Goal: Task Accomplishment & Management: Complete application form

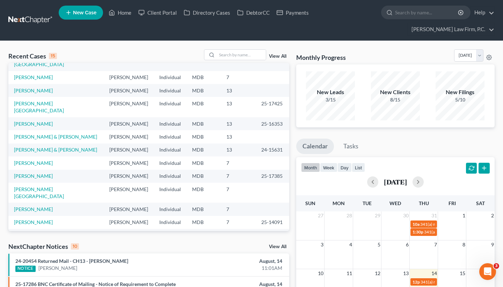
scroll to position [63, 0]
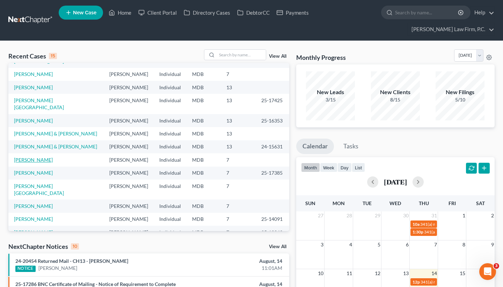
click at [31, 163] on link "[PERSON_NAME]" at bounding box center [33, 160] width 39 height 6
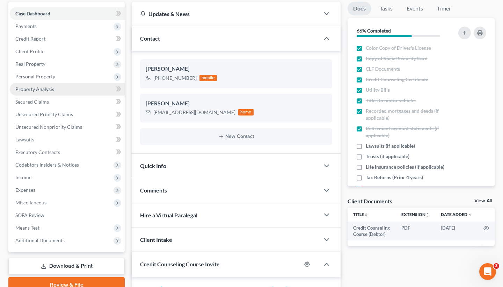
scroll to position [84, 0]
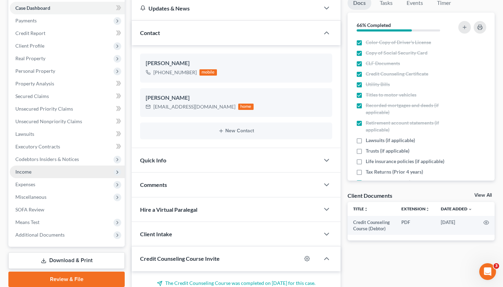
click at [91, 169] on span "Income" at bounding box center [67, 171] width 115 height 13
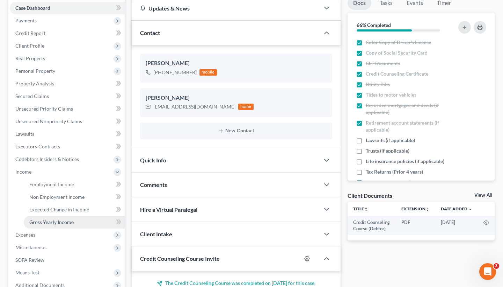
click at [71, 219] on span "Gross Yearly Income" at bounding box center [51, 222] width 44 height 6
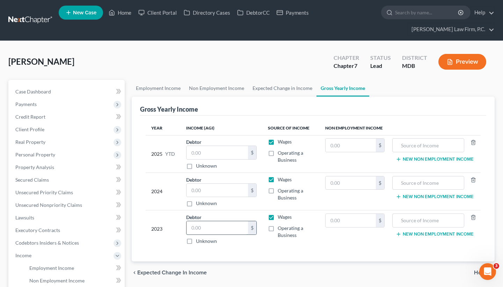
click at [212, 231] on input "text" at bounding box center [218, 227] width 62 height 13
click at [205, 224] on input "text" at bounding box center [218, 227] width 62 height 13
paste input "179,464."
type input "179,464."
click at [255, 251] on div "Year Income (AGI) Source of Income Non Employment Income 2025 YTD Debtor $ Unkn…" at bounding box center [313, 188] width 346 height 146
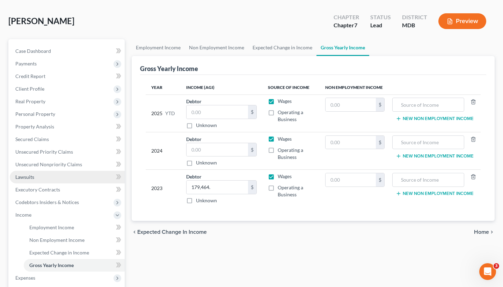
scroll to position [41, 0]
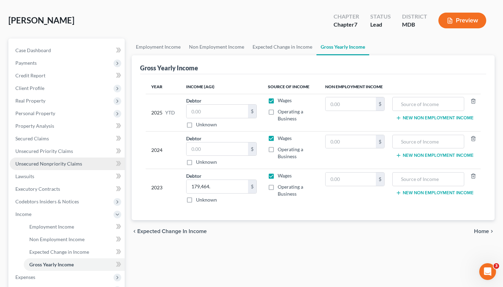
click at [60, 159] on link "Unsecured Nonpriority Claims" at bounding box center [67, 163] width 115 height 13
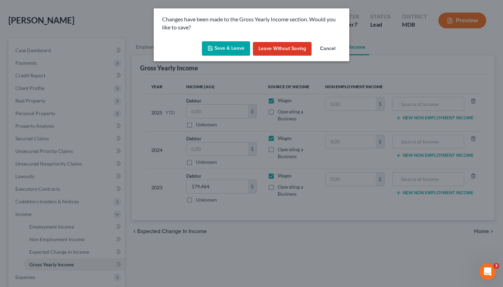
click at [216, 48] on button "Save & Leave" at bounding box center [226, 48] width 48 height 15
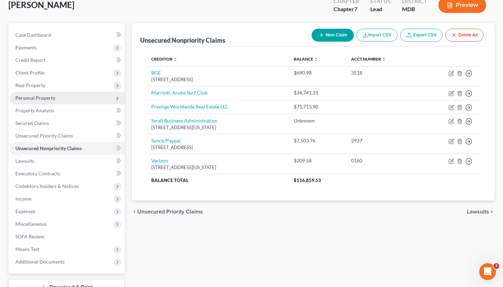
scroll to position [57, 0]
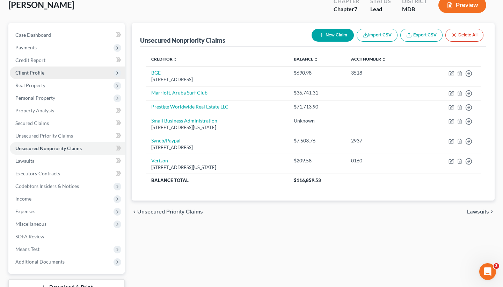
click at [60, 72] on span "Client Profile" at bounding box center [67, 72] width 115 height 13
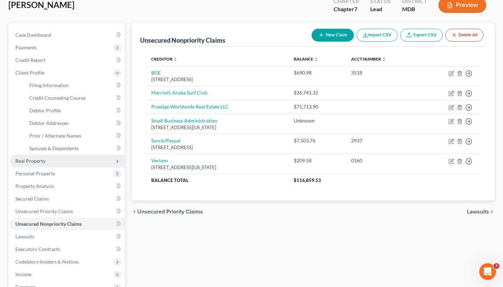
click at [59, 159] on span "Real Property" at bounding box center [67, 161] width 115 height 13
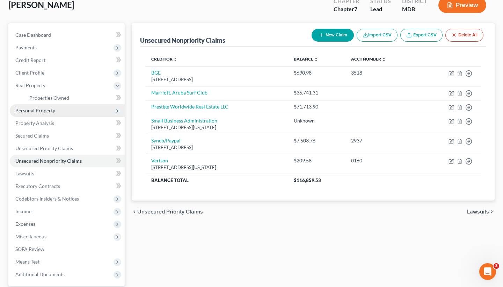
click at [56, 110] on span "Personal Property" at bounding box center [67, 110] width 115 height 13
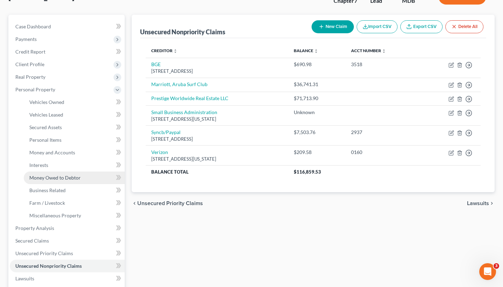
scroll to position [66, 0]
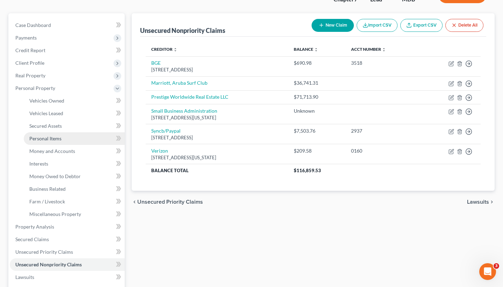
click at [66, 138] on link "Personal Items" at bounding box center [74, 138] width 101 height 13
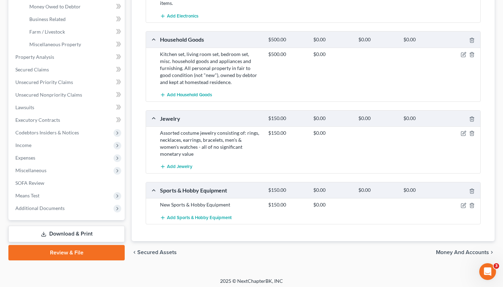
click at [454, 249] on span "Money and Accounts" at bounding box center [462, 252] width 53 height 6
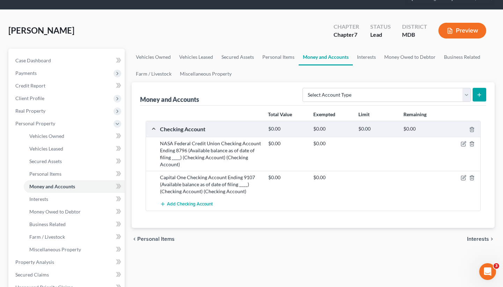
scroll to position [33, 0]
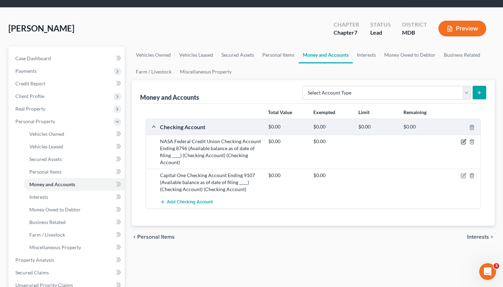
click at [461, 142] on icon "button" at bounding box center [463, 142] width 4 height 4
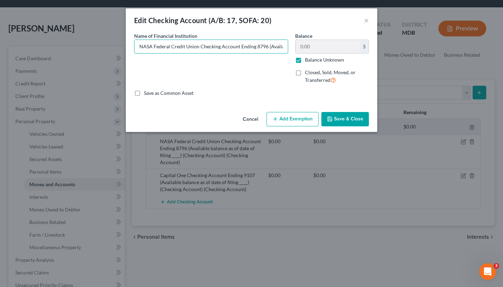
click at [327, 48] on div "Name of Financial Institution * NASA Federal Credit Union Checking Account Endi…" at bounding box center [252, 60] width 242 height 57
click at [251, 44] on input "NASA Federal Credit Union Checking Account Ending 8796 (Available balance as of…" at bounding box center [211, 46] width 153 height 13
drag, startPoint x: 240, startPoint y: 45, endPoint x: 331, endPoint y: 61, distance: 92.3
click at [328, 62] on div "Name of Financial Institution * NASA Federal Credit Union Checking Account Endi…" at bounding box center [252, 60] width 242 height 57
type input "NASA Federal Credit Union Checking Account Ending 8796 (Available balance as of…"
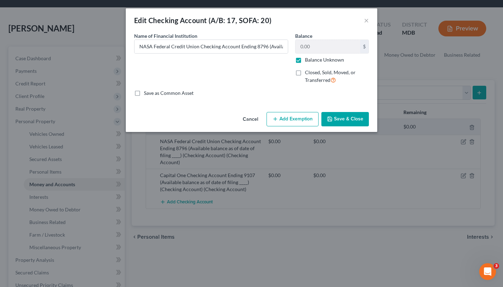
click at [341, 117] on button "Save & Close" at bounding box center [346, 119] width 48 height 15
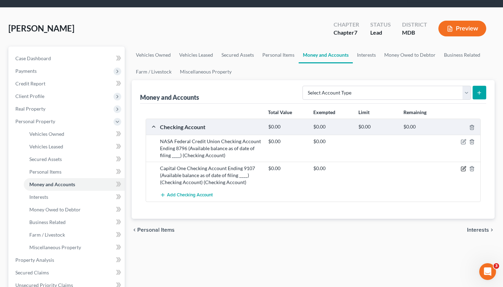
click at [462, 167] on icon "button" at bounding box center [463, 169] width 4 height 4
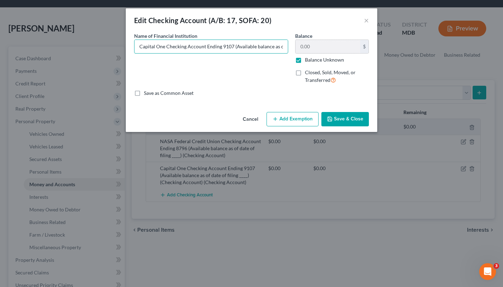
click at [337, 52] on div "Name of Financial Institution * Capital One Checking Account Ending 9107 (Avail…" at bounding box center [252, 60] width 242 height 57
drag, startPoint x: 241, startPoint y: 47, endPoint x: 364, endPoint y: 63, distance: 124.8
click at [361, 65] on div "Name of Financial Institution * Capital One Checking Account Ending 9107 (Avail…" at bounding box center [252, 60] width 242 height 57
type input "Capital One Checking Account Ending 9107 (Available balance as of date of filin…"
click at [349, 119] on button "Save & Close" at bounding box center [346, 119] width 48 height 15
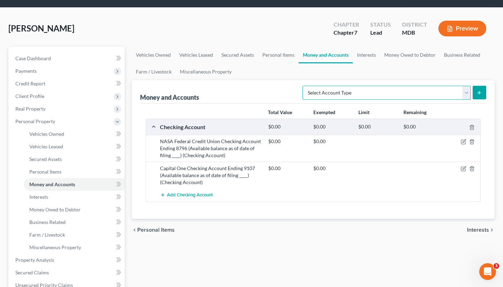
select select "checking"
click at [479, 91] on icon "submit" at bounding box center [480, 93] width 6 height 6
click at [480, 93] on line "submit" at bounding box center [480, 92] width 0 height 3
click at [477, 90] on button "submit" at bounding box center [480, 93] width 14 height 14
click at [482, 91] on icon "submit" at bounding box center [480, 93] width 6 height 6
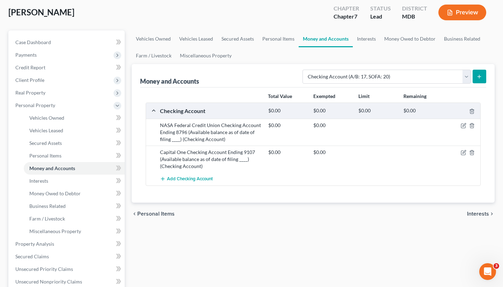
scroll to position [52, 0]
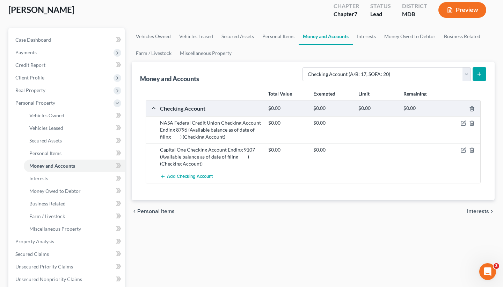
click at [480, 72] on icon "submit" at bounding box center [480, 74] width 6 height 6
select select "checking"
click at [475, 71] on button "submit" at bounding box center [480, 74] width 14 height 14
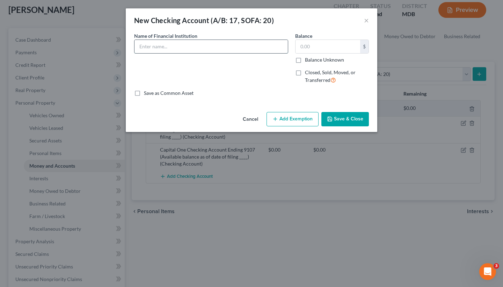
click at [168, 45] on input "text" at bounding box center [211, 46] width 153 height 13
type input "PayPal"
click at [324, 50] on input "text" at bounding box center [328, 46] width 65 height 13
click at [341, 120] on button "Save & Close" at bounding box center [346, 119] width 48 height 15
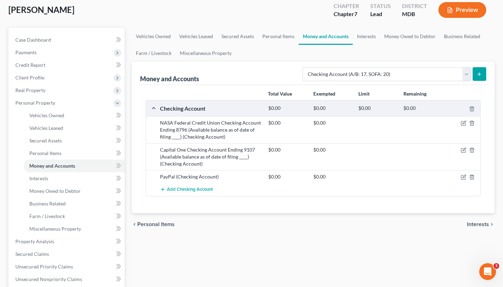
click at [485, 76] on button "submit" at bounding box center [480, 74] width 14 height 14
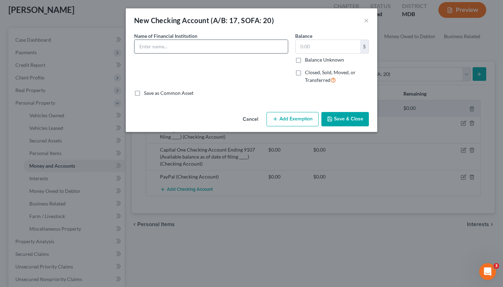
click at [232, 45] on input "text" at bounding box center [211, 46] width 153 height 13
type input "Venmo"
click at [352, 121] on button "Save & Close" at bounding box center [346, 119] width 48 height 15
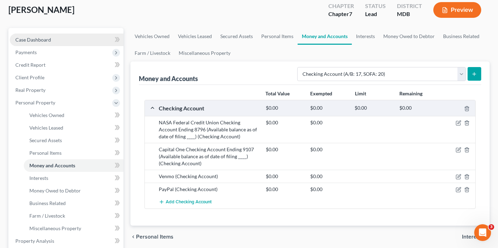
click at [57, 43] on link "Case Dashboard" at bounding box center [67, 40] width 114 height 13
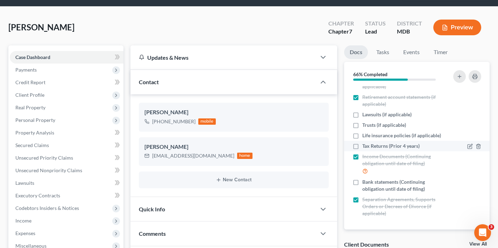
scroll to position [36, 0]
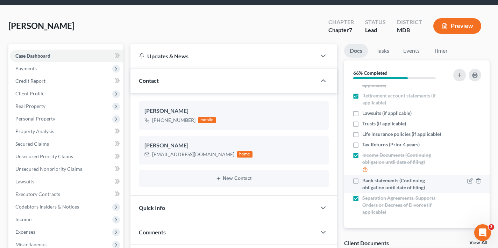
click at [362, 180] on label "Bank statements (Continuing obligation until date of filing)" at bounding box center [404, 184] width 85 height 14
click at [365, 180] on input "Bank statements (Continuing obligation until date of filing)" at bounding box center [367, 179] width 5 height 5
checkbox input "true"
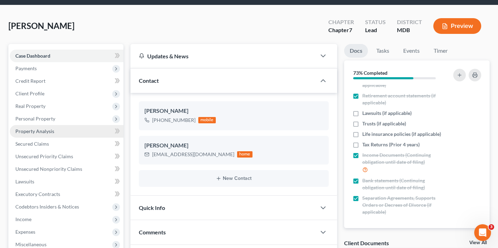
click at [41, 130] on span "Property Analysis" at bounding box center [34, 131] width 39 height 6
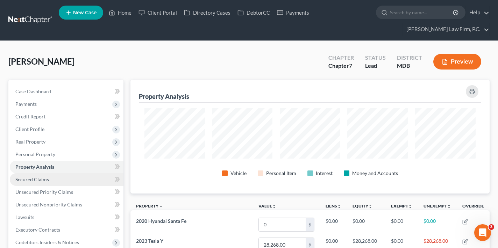
click at [47, 184] on link "Secured Claims" at bounding box center [67, 179] width 114 height 13
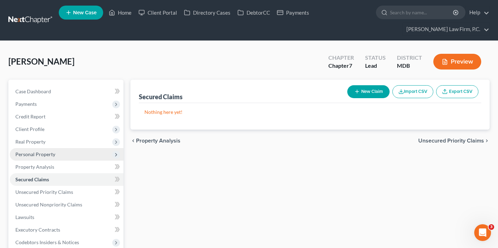
click at [49, 149] on span "Personal Property" at bounding box center [67, 154] width 114 height 13
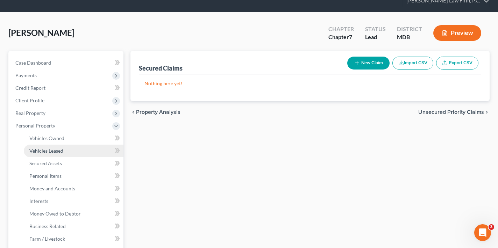
scroll to position [29, 0]
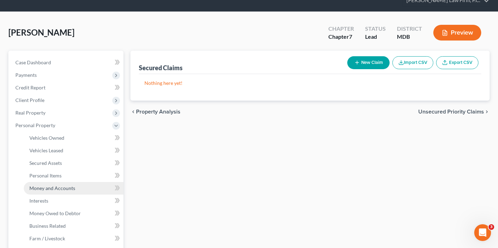
click at [55, 188] on span "Money and Accounts" at bounding box center [52, 188] width 46 height 6
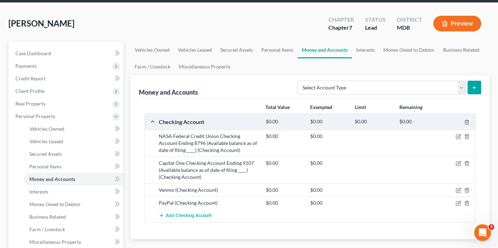
scroll to position [42, 0]
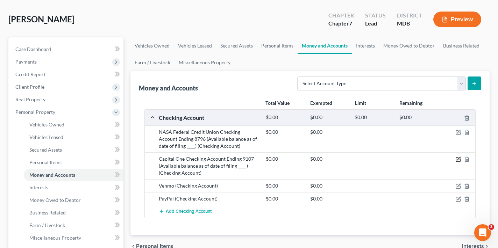
click at [456, 158] on icon "button" at bounding box center [458, 160] width 4 height 4
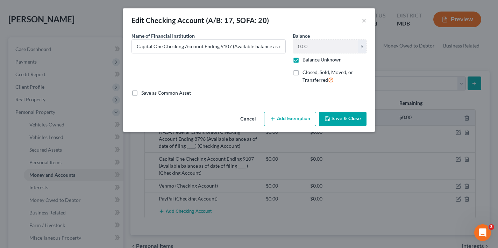
click at [302, 63] on label "Balance Unknown" at bounding box center [321, 59] width 39 height 7
click at [305, 61] on input "Balance Unknown" at bounding box center [307, 58] width 5 height 5
checkbox input "false"
drag, startPoint x: 317, startPoint y: 45, endPoint x: 284, endPoint y: 45, distance: 33.6
click at [284, 46] on div "Name of Financial Institution * Capital One Checking Account Ending 9107 (Avail…" at bounding box center [249, 60] width 242 height 57
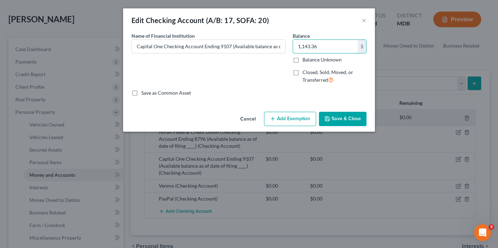
type input "1,143.36"
click at [339, 122] on button "Save & Close" at bounding box center [343, 119] width 48 height 15
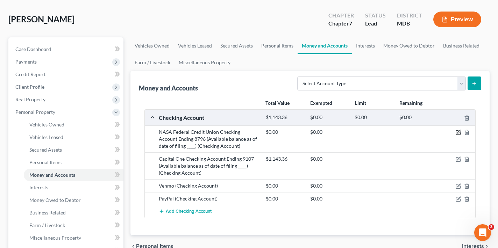
click at [458, 133] on icon "button" at bounding box center [458, 131] width 3 height 3
click at [458, 133] on body "Home New Case Client Portal Directory Cases DebtorCC Payments Chambers Law Firm…" at bounding box center [249, 219] width 498 height 523
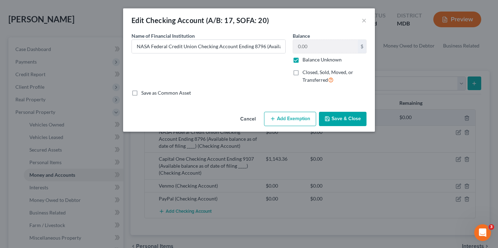
click at [302, 57] on label "Balance Unknown" at bounding box center [321, 59] width 39 height 7
click at [305, 57] on input "Balance Unknown" at bounding box center [307, 58] width 5 height 5
checkbox input "false"
drag, startPoint x: 314, startPoint y: 46, endPoint x: 280, endPoint y: 46, distance: 34.3
click at [280, 46] on div "Name of Financial Institution * NASA Federal Credit Union Checking Account Endi…" at bounding box center [249, 60] width 242 height 57
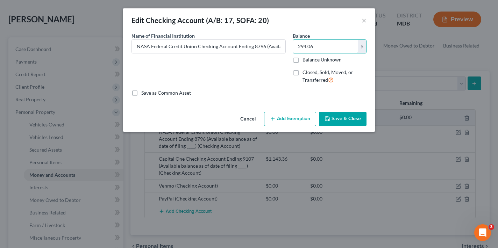
type input "294.06"
click at [341, 122] on button "Save & Close" at bounding box center [343, 119] width 48 height 15
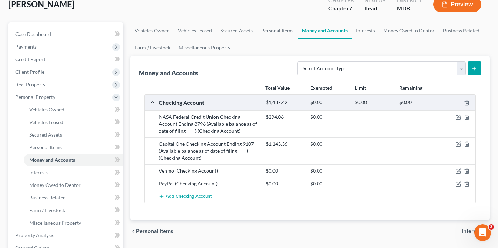
scroll to position [60, 0]
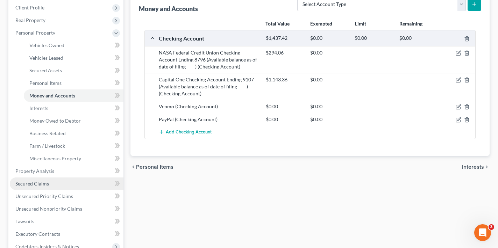
click at [41, 184] on span "Secured Claims" at bounding box center [32, 184] width 34 height 6
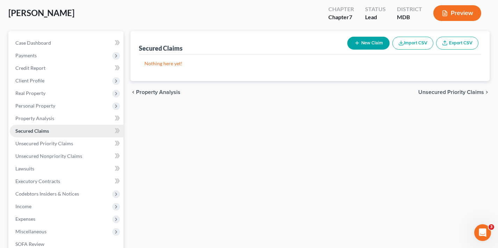
scroll to position [57, 0]
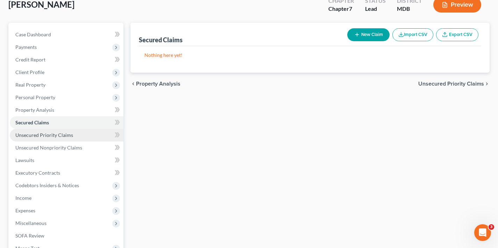
click at [57, 139] on link "Unsecured Priority Claims" at bounding box center [67, 135] width 114 height 13
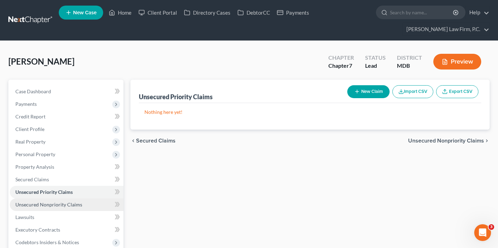
click at [60, 206] on span "Unsecured Nonpriority Claims" at bounding box center [48, 205] width 67 height 6
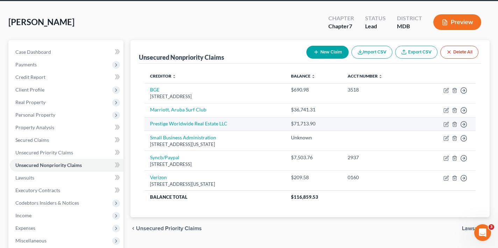
scroll to position [40, 0]
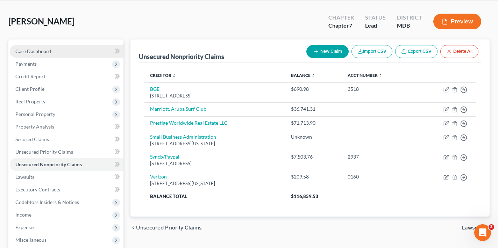
click at [50, 52] on span "Case Dashboard" at bounding box center [33, 51] width 36 height 6
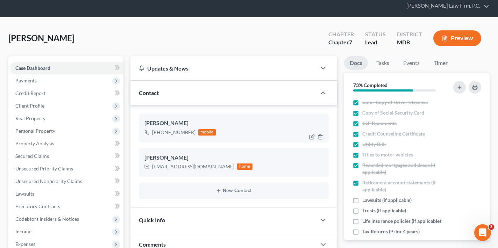
scroll to position [29, 0]
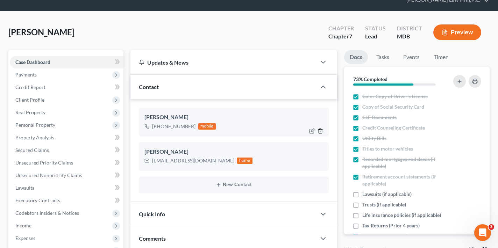
click at [319, 132] on icon "button" at bounding box center [320, 131] width 6 height 6
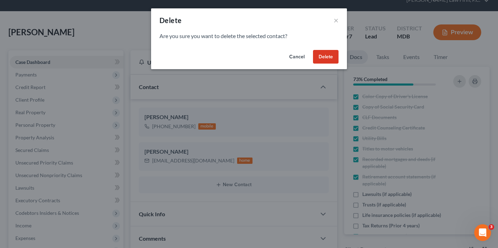
click at [327, 57] on button "Delete" at bounding box center [326, 57] width 26 height 14
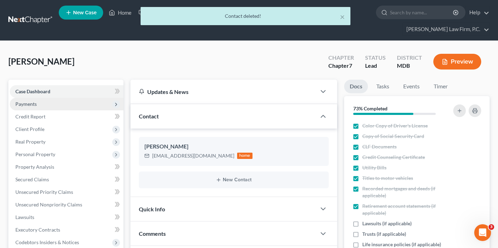
scroll to position [0, 0]
click at [64, 101] on span "Payments" at bounding box center [67, 104] width 114 height 13
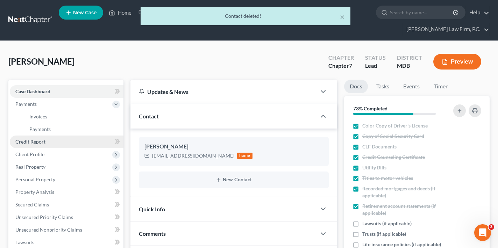
click at [48, 144] on link "Credit Report" at bounding box center [67, 142] width 114 height 13
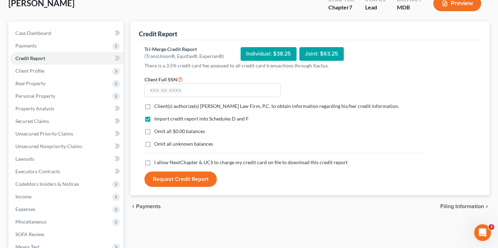
scroll to position [56, 0]
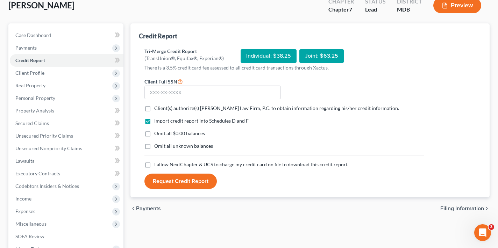
click at [154, 132] on label "Omit all $0.00 balances" at bounding box center [179, 133] width 51 height 7
click at [157, 132] on input "Omit all $0.00 balances" at bounding box center [159, 132] width 5 height 5
checkbox input "true"
click at [154, 120] on label "Import credit report into Schedules D and F" at bounding box center [201, 120] width 94 height 7
click at [157, 120] on input "Import credit report into Schedules D and F" at bounding box center [159, 119] width 5 height 5
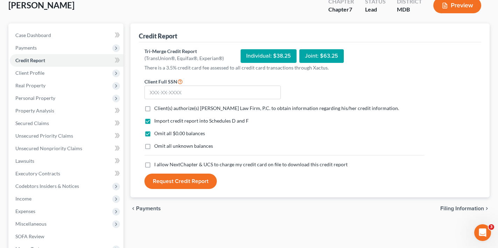
checkbox input "false"
click at [217, 93] on input "text" at bounding box center [212, 93] width 136 height 14
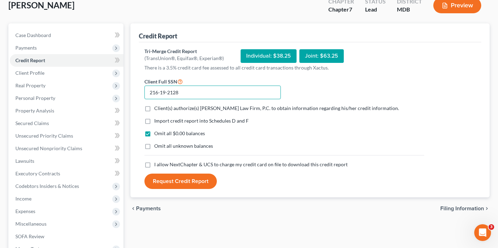
type input "216-19-2128"
click at [272, 55] on div "Individual: $38.25" at bounding box center [269, 56] width 56 height 14
click at [154, 164] on label "I allow NextChapter & UCS to charge my credit card on file to download this cre…" at bounding box center [250, 164] width 193 height 7
click at [157, 164] on input "I allow NextChapter & UCS to charge my credit card on file to download this cre…" at bounding box center [159, 163] width 5 height 5
checkbox input "true"
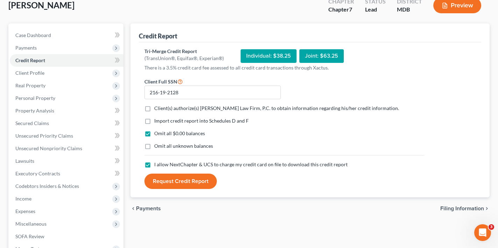
click at [176, 184] on button "Request Credit Report" at bounding box center [180, 181] width 72 height 15
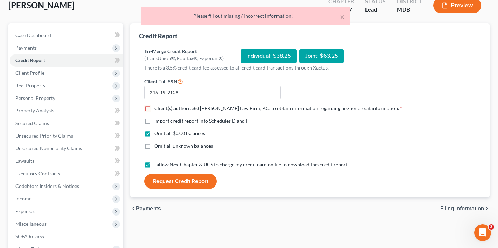
click at [154, 110] on label "Client(s) authorize(s) Chambers Law Firm, P.C. to obtain information regarding …" at bounding box center [278, 108] width 248 height 7
click at [157, 109] on input "Client(s) authorize(s) Chambers Law Firm, P.C. to obtain information regarding …" at bounding box center [159, 107] width 5 height 5
checkbox input "true"
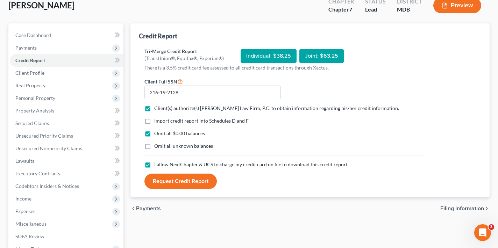
click at [188, 183] on button "Request Credit Report" at bounding box center [180, 181] width 72 height 15
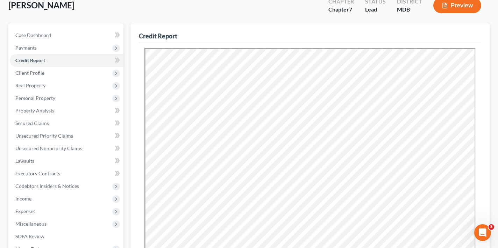
scroll to position [0, 0]
click at [57, 79] on span "Real Property" at bounding box center [67, 85] width 114 height 13
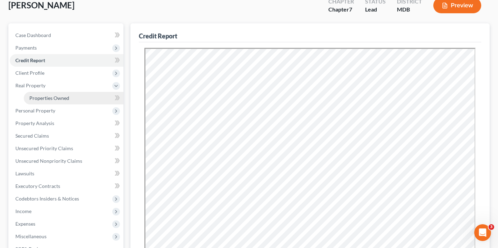
click at [63, 99] on span "Properties Owned" at bounding box center [49, 98] width 40 height 6
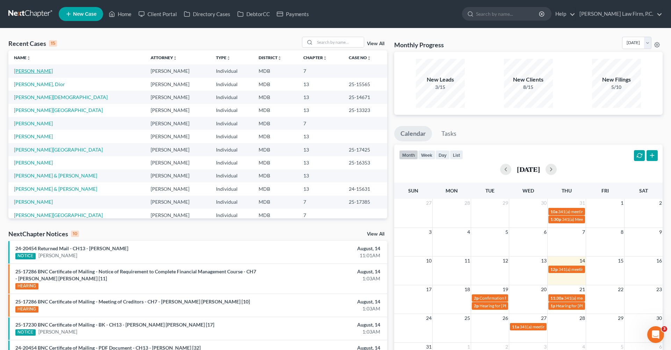
click at [30, 74] on link "[PERSON_NAME]" at bounding box center [33, 71] width 39 height 6
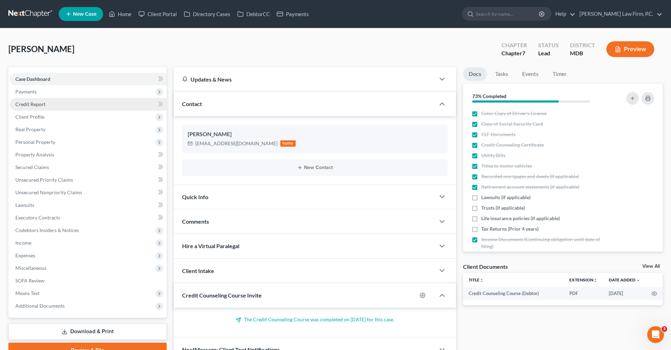
click at [28, 101] on span "Credit Report" at bounding box center [30, 104] width 30 height 6
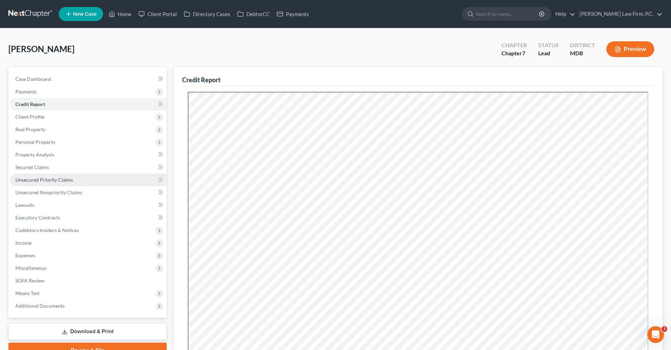
click at [86, 176] on link "Unsecured Priority Claims" at bounding box center [88, 179] width 157 height 13
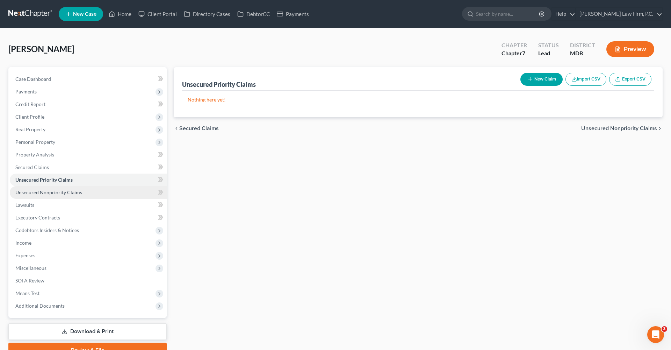
click at [75, 194] on span "Unsecured Nonpriority Claims" at bounding box center [48, 192] width 67 height 6
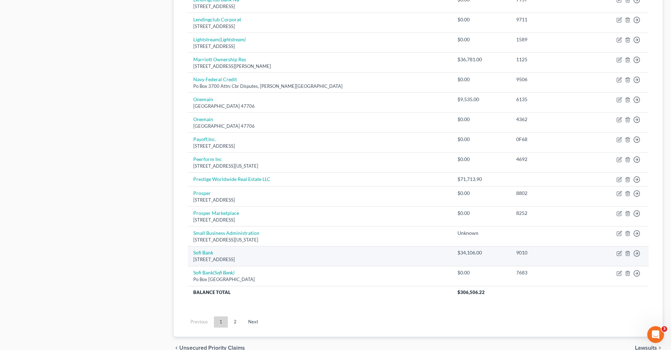
scroll to position [416, 0]
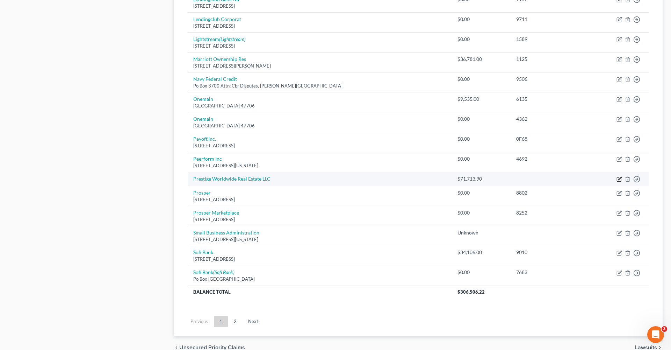
click at [619, 176] on icon "button" at bounding box center [620, 179] width 6 height 6
select select "3"
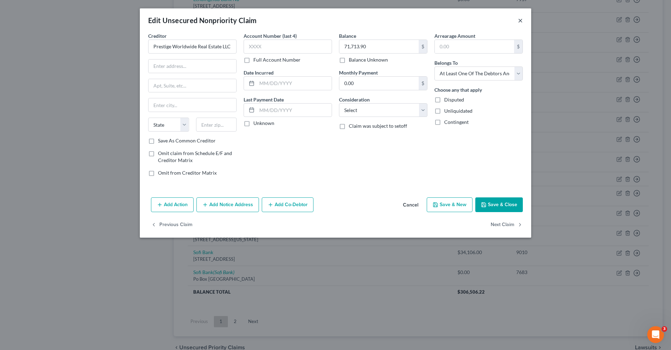
click at [522, 22] on button "×" at bounding box center [520, 20] width 5 height 8
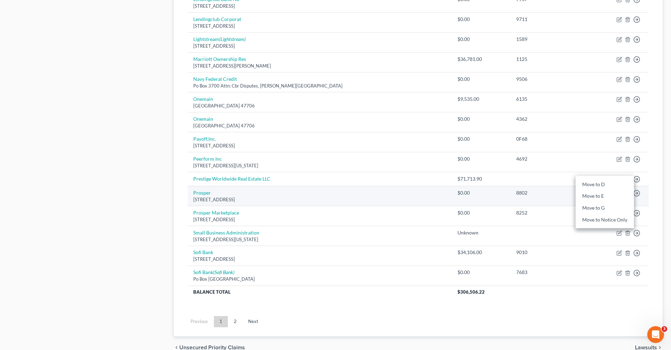
click at [649, 186] on td "Move to D Move to E Move to G Move to Notice Only" at bounding box center [618, 196] width 62 height 20
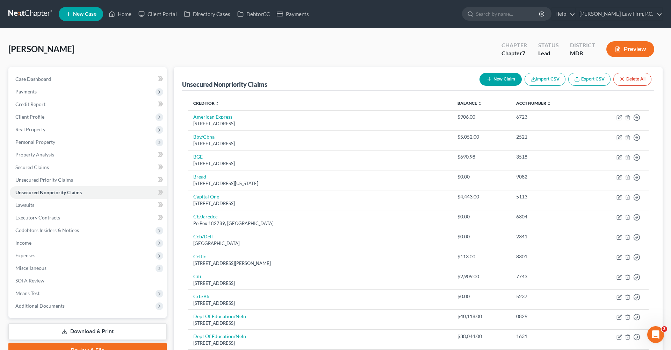
scroll to position [0, 0]
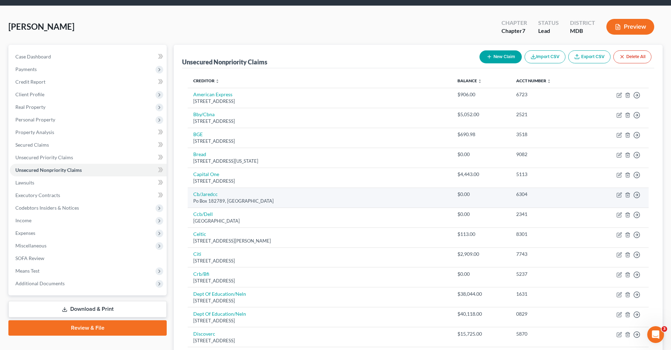
scroll to position [38, 0]
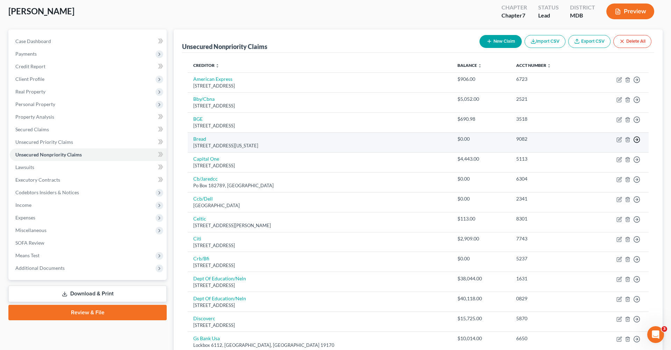
click at [638, 81] on polyline "button" at bounding box center [637, 80] width 1 height 2
click at [609, 180] on link "Move to Notice Only" at bounding box center [605, 180] width 58 height 12
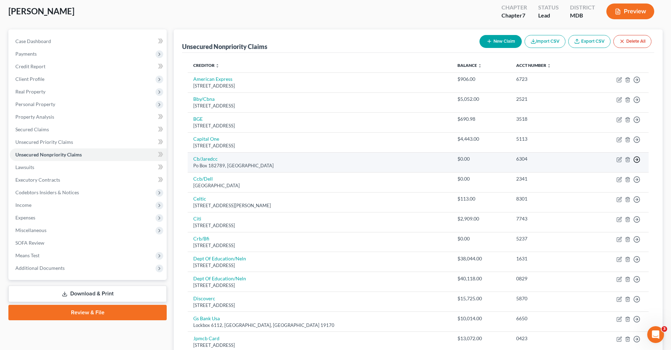
click at [637, 80] on line "button" at bounding box center [637, 80] width 2 height 0
click at [611, 200] on link "Move to Notice Only" at bounding box center [605, 200] width 58 height 12
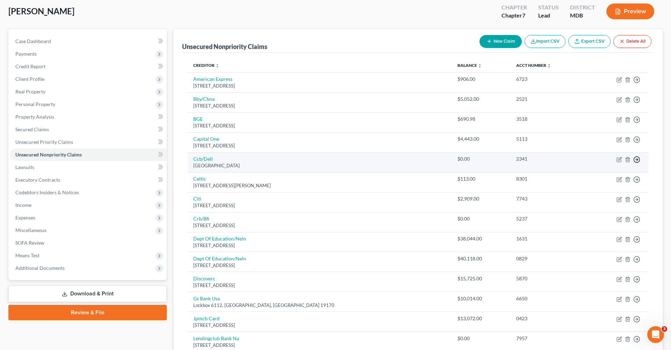
click at [638, 83] on icon "button" at bounding box center [637, 79] width 7 height 7
click at [618, 200] on link "Move to Notice Only" at bounding box center [605, 200] width 58 height 12
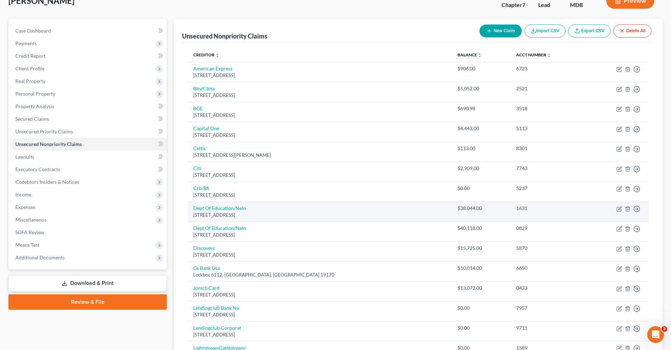
scroll to position [50, 0]
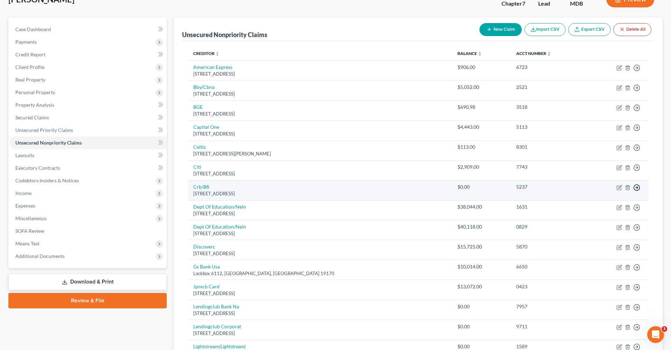
click at [637, 69] on polyline "button" at bounding box center [637, 68] width 1 height 2
click at [594, 228] on link "Move to Notice Only" at bounding box center [605, 228] width 58 height 12
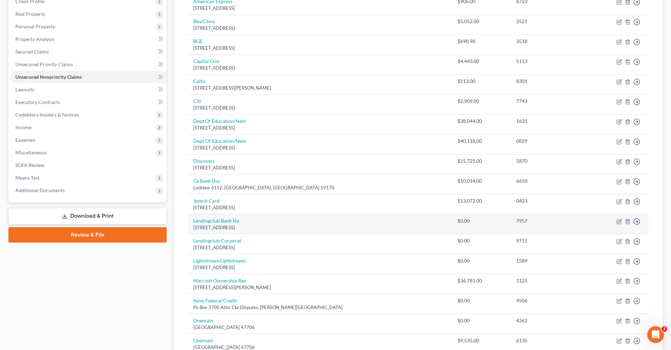
scroll to position [131, 0]
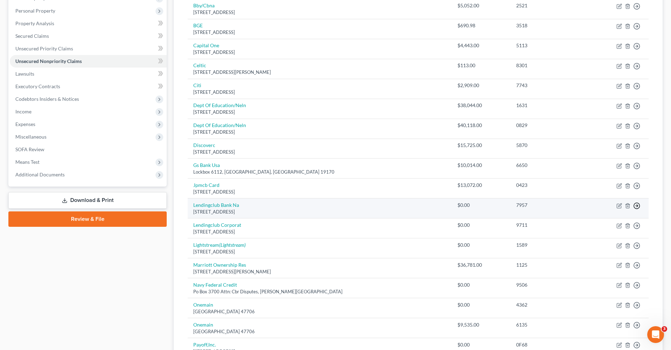
click at [602, 246] on link "Move to Notice Only" at bounding box center [605, 246] width 58 height 12
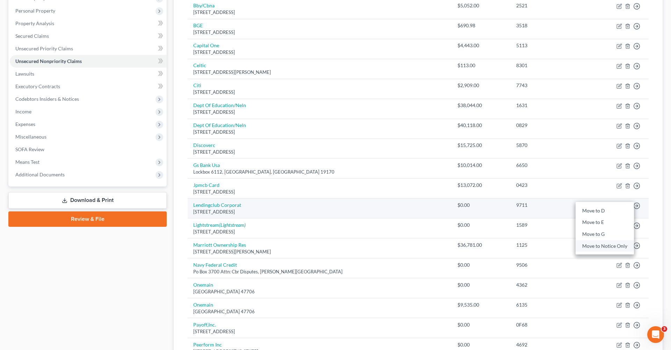
click at [604, 244] on link "Move to Notice Only" at bounding box center [605, 246] width 58 height 12
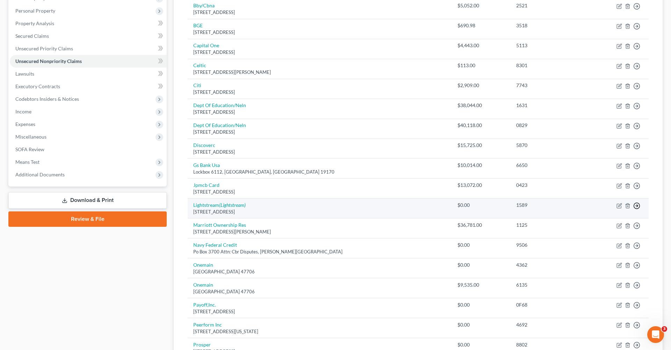
click at [596, 244] on link "Move to Notice Only" at bounding box center [605, 246] width 58 height 12
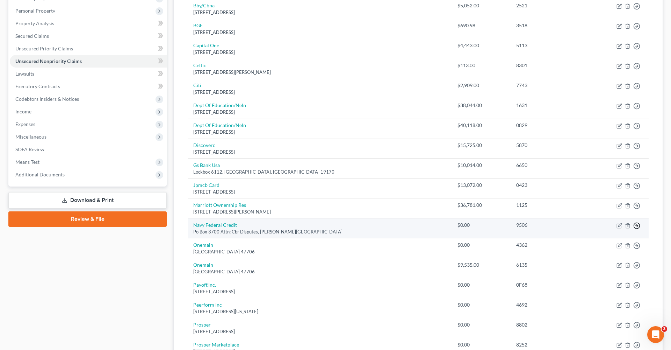
click at [605, 265] on link "Move to Notice Only" at bounding box center [605, 266] width 58 height 12
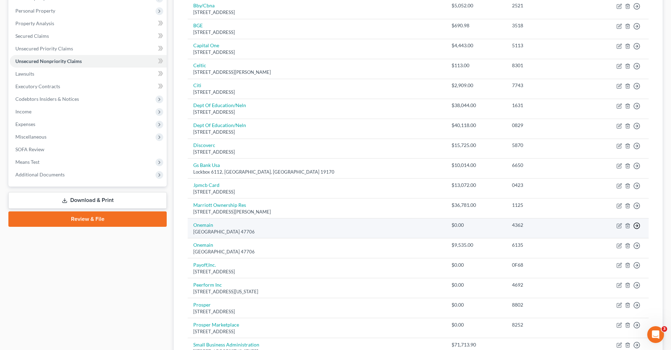
click at [611, 267] on link "Move to Notice Only" at bounding box center [605, 266] width 58 height 12
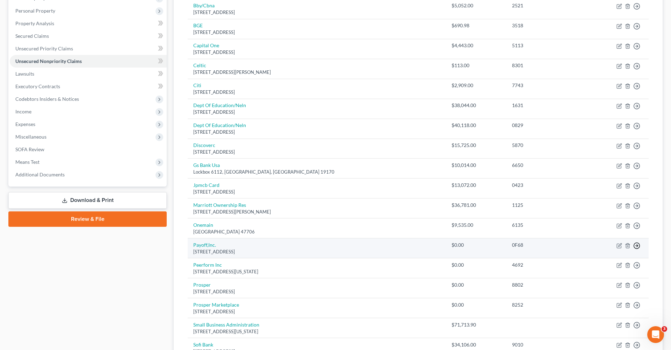
click at [612, 285] on link "Move to Notice Only" at bounding box center [605, 286] width 58 height 12
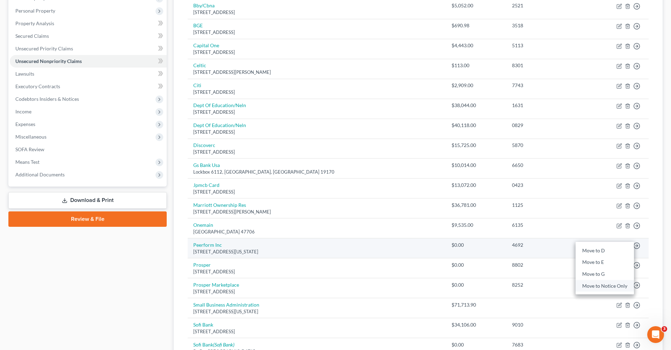
click at [615, 286] on link "Move to Notice Only" at bounding box center [605, 286] width 58 height 12
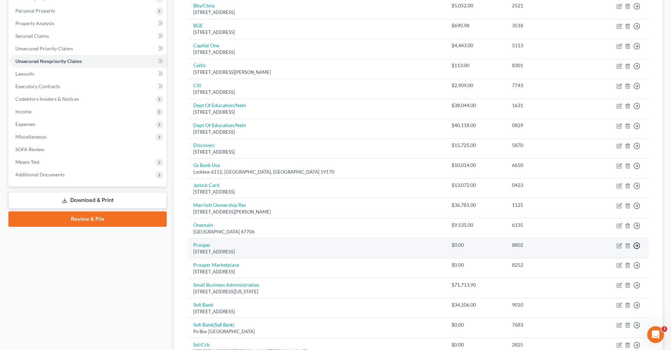
click at [611, 285] on link "Move to Notice Only" at bounding box center [605, 286] width 58 height 12
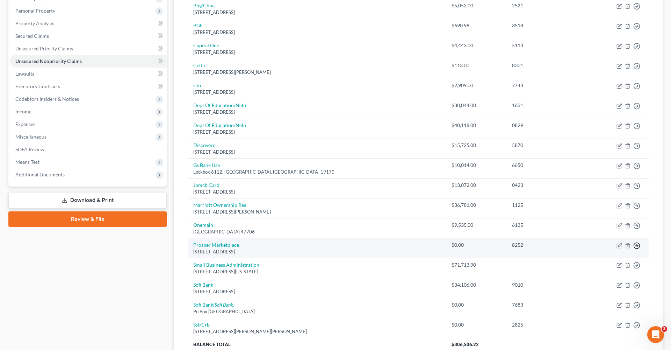
click at [613, 287] on link "Move to Notice Only" at bounding box center [605, 286] width 58 height 12
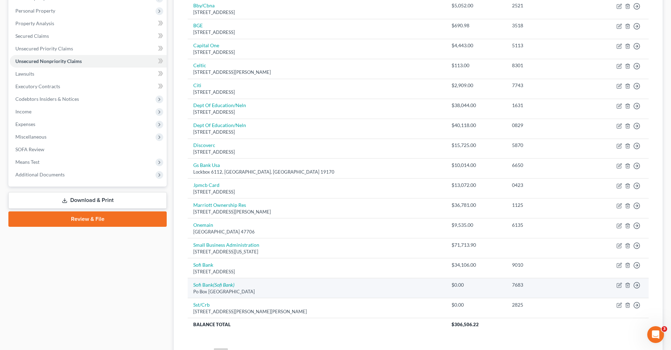
click at [637, 281] on div "Move to D Move to E Move to G Move to Notice Only" at bounding box center [637, 284] width 7 height 7
click at [602, 324] on link "Move to Notice Only" at bounding box center [605, 326] width 58 height 12
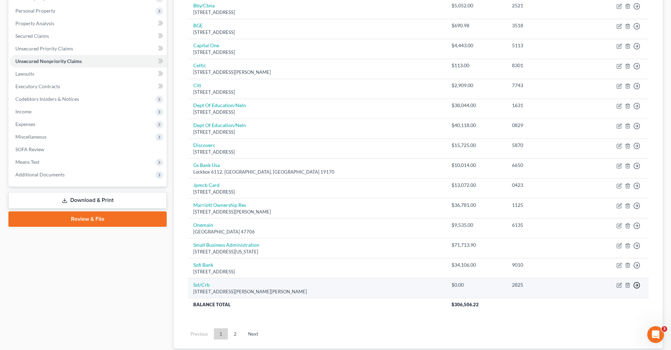
click at [604, 322] on link "Move to Notice Only" at bounding box center [605, 326] width 58 height 12
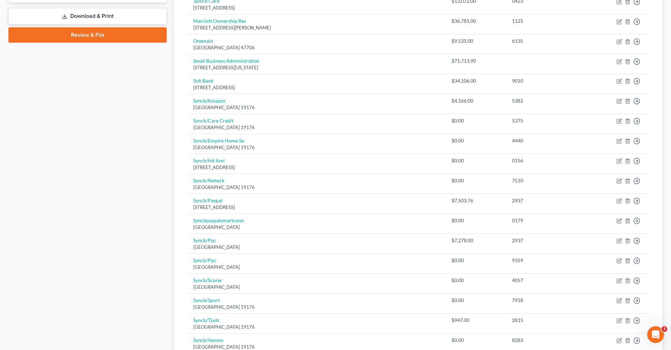
scroll to position [322, 0]
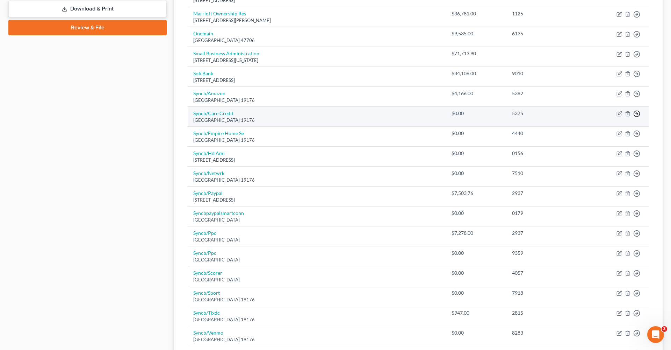
click at [607, 153] on link "Move to Notice Only" at bounding box center [605, 154] width 58 height 12
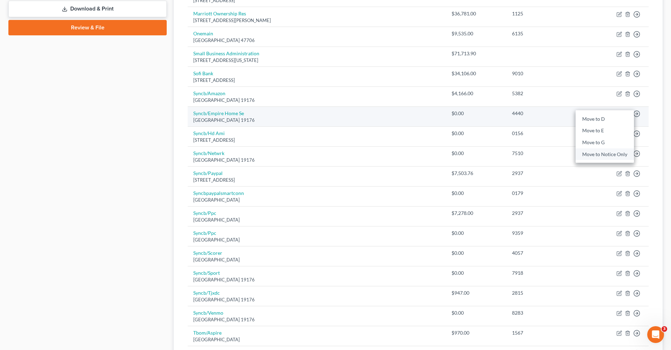
click at [603, 153] on link "Move to Notice Only" at bounding box center [605, 154] width 58 height 12
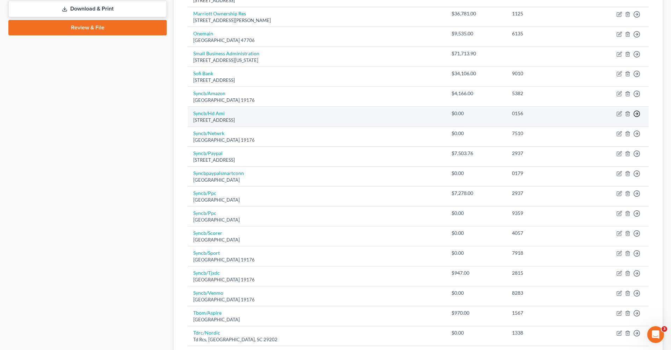
click at [608, 151] on link "Move to Notice Only" at bounding box center [605, 154] width 58 height 12
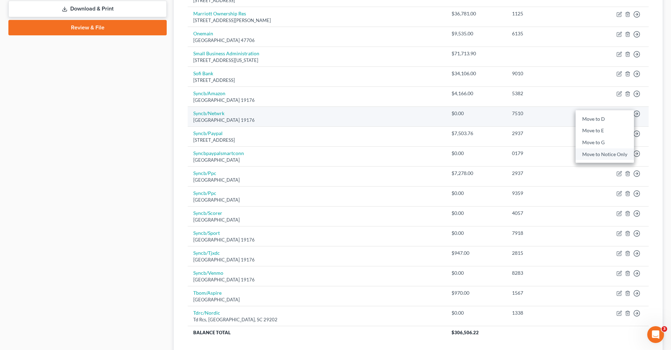
click at [609, 153] on link "Move to Notice Only" at bounding box center [605, 154] width 58 height 12
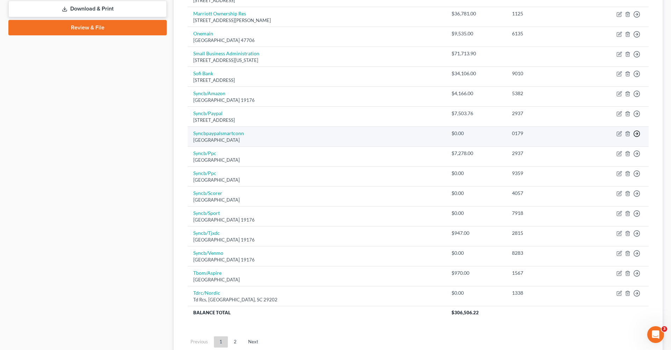
click at [594, 170] on link "Move to Notice Only" at bounding box center [605, 174] width 58 height 12
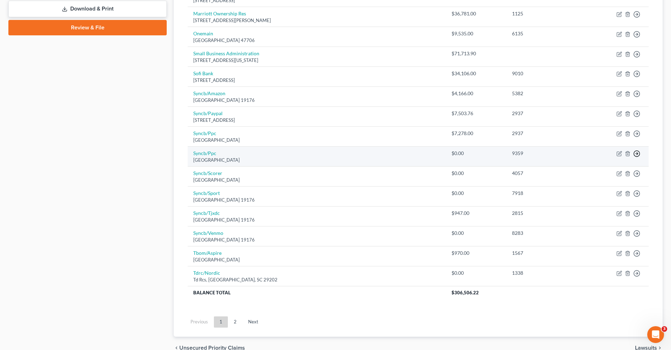
click at [601, 192] on link "Move to Notice Only" at bounding box center [605, 194] width 58 height 12
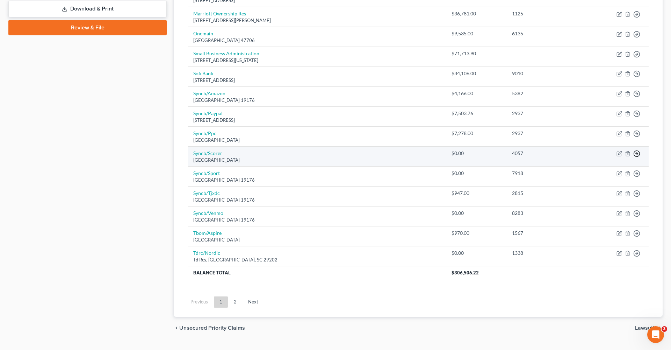
click at [606, 192] on link "Move to Notice Only" at bounding box center [605, 194] width 58 height 12
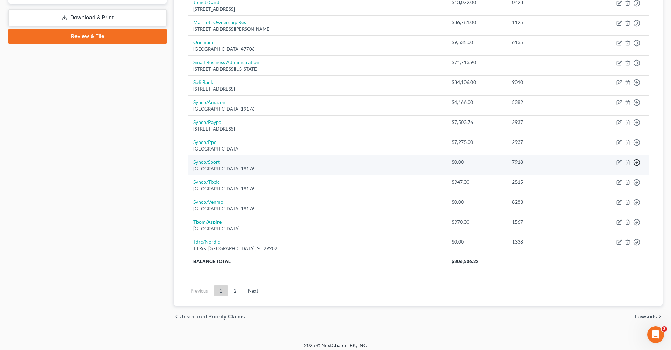
click at [605, 199] on link "Move to Notice Only" at bounding box center [605, 203] width 58 height 12
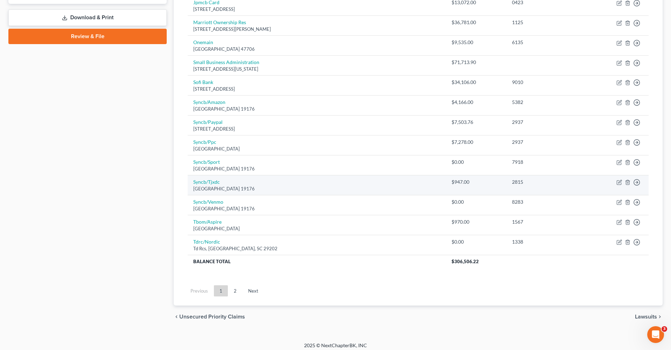
scroll to position [294, 0]
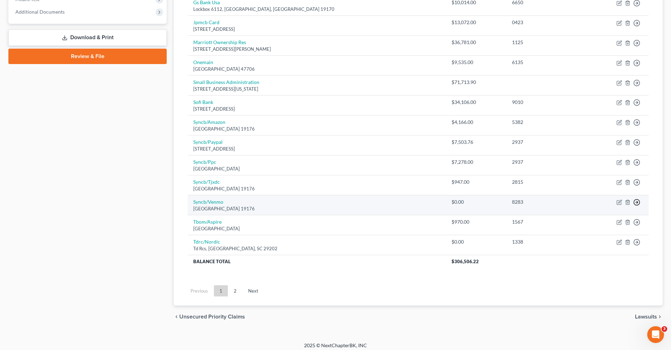
click at [604, 240] on link "Move to Notice Only" at bounding box center [605, 243] width 58 height 12
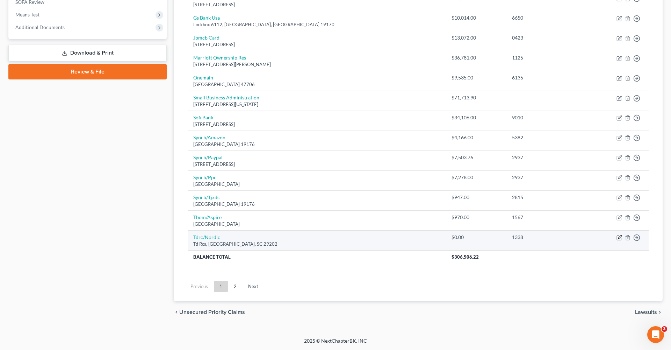
scroll to position [274, 0]
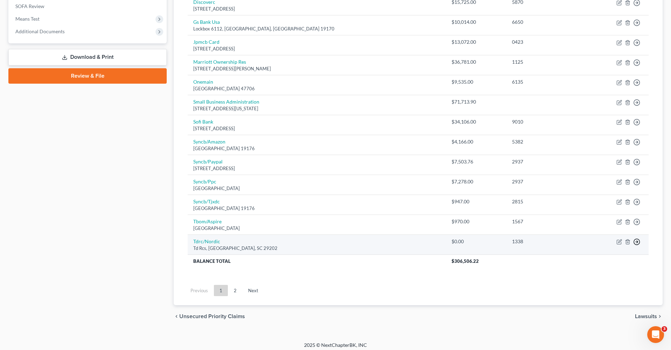
click at [599, 276] on link "Move to Notice Only" at bounding box center [605, 282] width 58 height 12
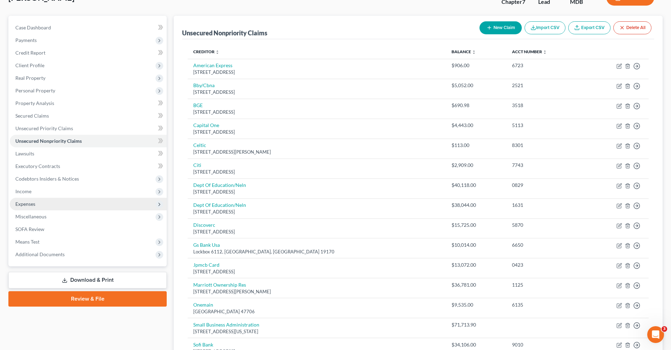
scroll to position [55, 0]
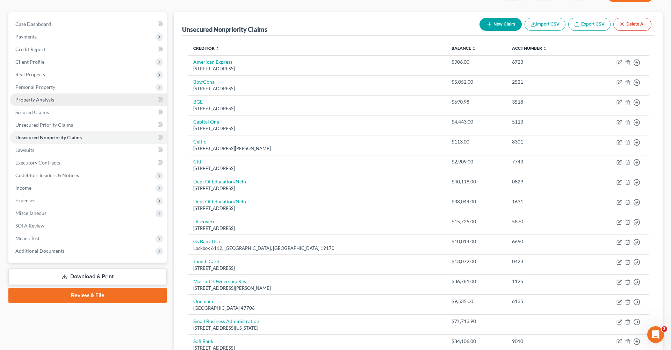
click at [42, 94] on link "Property Analysis" at bounding box center [88, 99] width 157 height 13
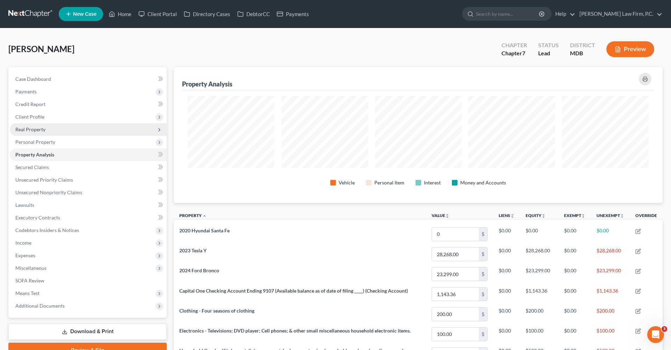
click at [33, 129] on span "Real Property" at bounding box center [30, 129] width 30 height 6
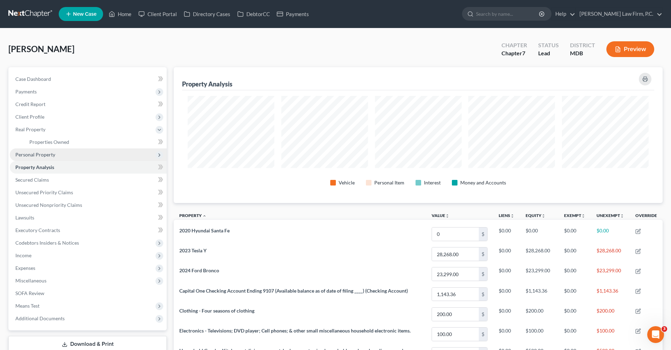
click at [35, 152] on span "Personal Property" at bounding box center [35, 154] width 40 height 6
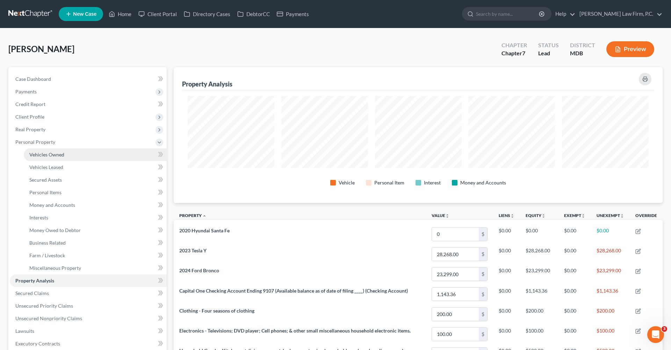
click at [50, 151] on span "Vehicles Owned" at bounding box center [46, 154] width 35 height 6
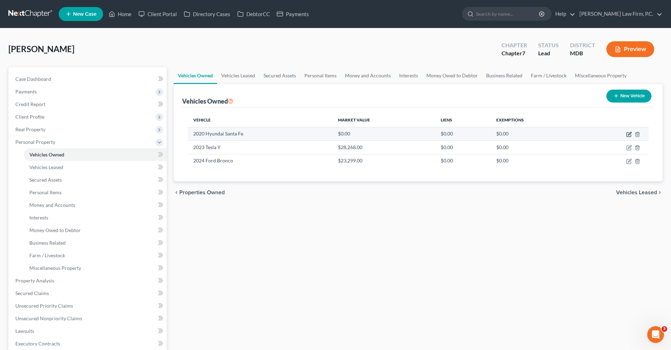
click at [630, 135] on icon "button" at bounding box center [629, 133] width 3 height 3
select select "0"
select select "6"
select select "2"
select select "3"
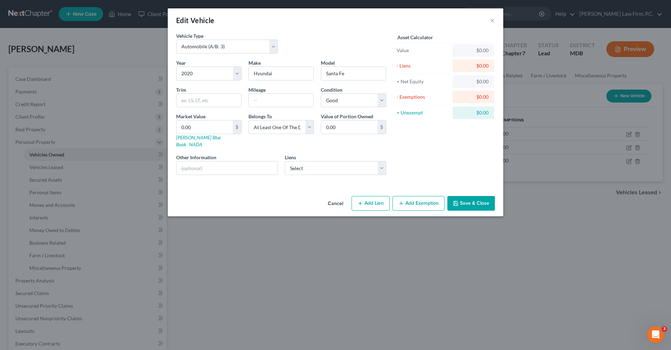
click at [336, 198] on button "Cancel" at bounding box center [335, 203] width 27 height 14
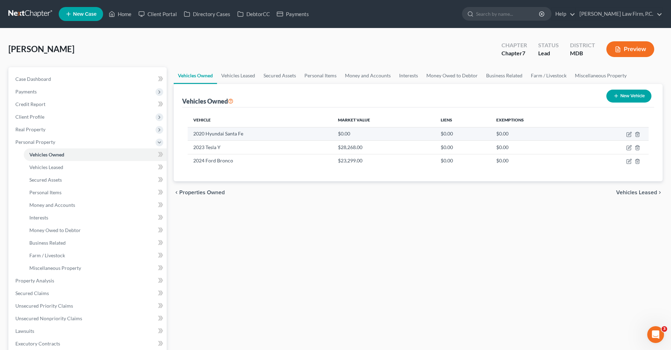
click at [226, 132] on td "2020 Hyundai Santa Fe" at bounding box center [260, 133] width 145 height 13
click at [221, 156] on td "2024 Ford Bronco" at bounding box center [260, 160] width 145 height 13
click at [217, 160] on td "2024 Ford Bronco" at bounding box center [260, 160] width 145 height 13
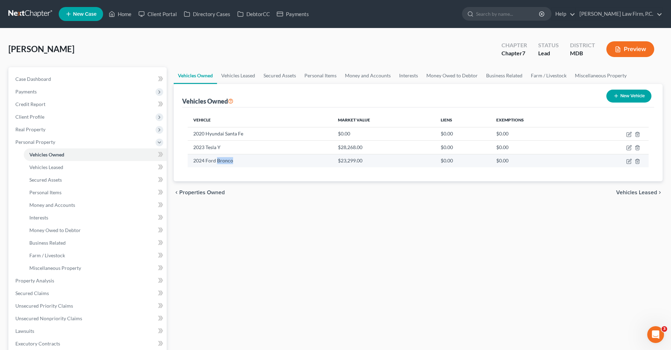
click at [217, 160] on td "2024 Ford Bronco" at bounding box center [260, 160] width 145 height 13
click at [627, 137] on td at bounding box center [616, 133] width 66 height 13
click at [629, 135] on icon "button" at bounding box center [629, 133] width 3 height 3
select select "0"
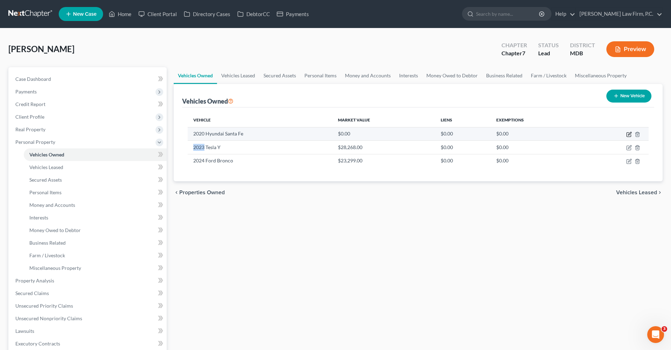
select select "6"
select select "2"
select select "3"
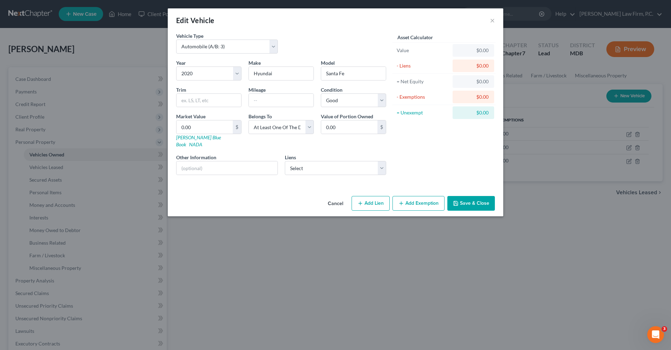
click at [328, 196] on button "Cancel" at bounding box center [335, 203] width 27 height 14
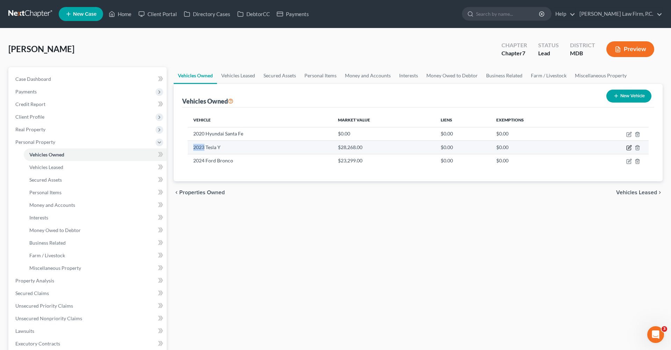
click at [628, 147] on icon "button" at bounding box center [630, 148] width 6 height 6
select select "0"
select select "3"
select select "2"
select select "0"
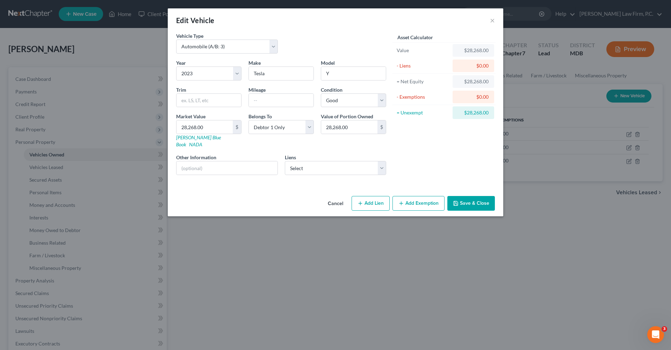
click at [334, 196] on button "Cancel" at bounding box center [335, 203] width 27 height 14
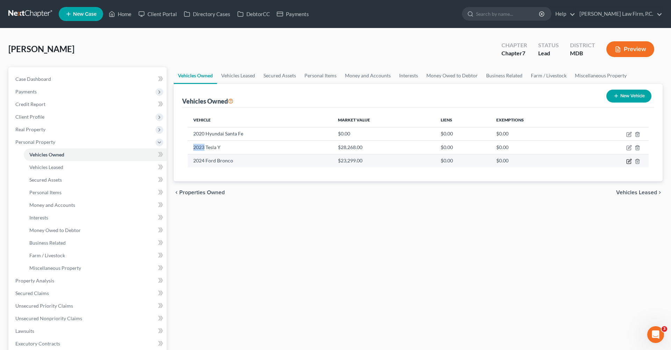
click at [630, 161] on icon "button" at bounding box center [630, 161] width 6 height 6
select select "0"
select select "2"
select select "0"
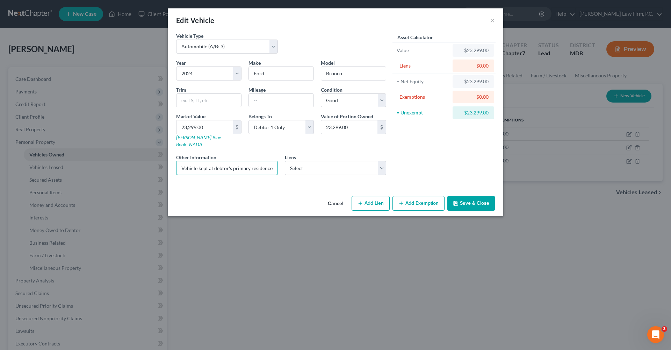
drag, startPoint x: 180, startPoint y: 159, endPoint x: 281, endPoint y: 163, distance: 101.8
click at [282, 163] on div "Year Select 2026 2025 2024 2023 2022 2021 2020 2019 2018 2017 2016 2015 2014 20…" at bounding box center [281, 119] width 217 height 121
click at [272, 161] on input "Vehicle kept at debtor's primary residence, owned solely by the Debtor; trade i…" at bounding box center [227, 167] width 101 height 13
click at [194, 128] on input "23,299.00" at bounding box center [205, 126] width 56 height 13
drag, startPoint x: 196, startPoint y: 128, endPoint x: 185, endPoint y: 128, distance: 11.5
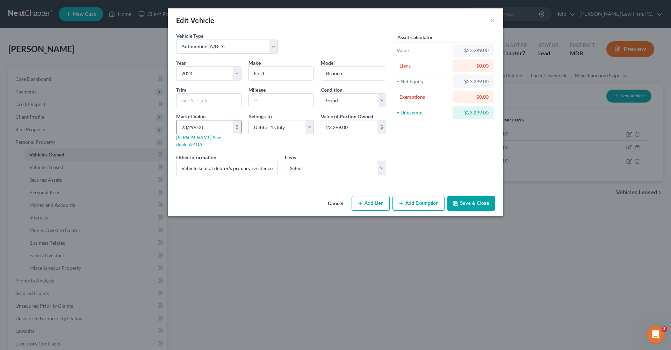
click at [185, 128] on input "23,299.00" at bounding box center [205, 126] width 56 height 13
type input "24.00"
click at [199, 122] on input "24.00" at bounding box center [205, 126] width 56 height 13
click at [195, 133] on input "24.00" at bounding box center [205, 126] width 56 height 13
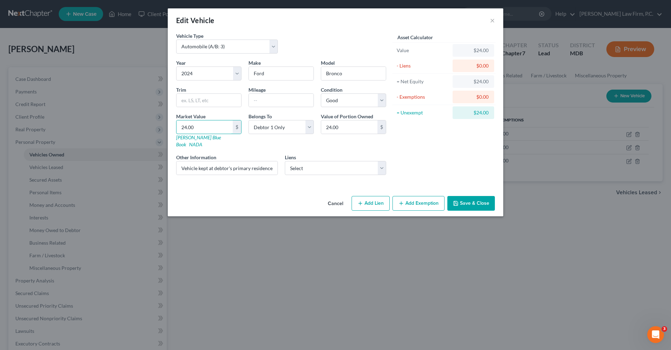
drag, startPoint x: 197, startPoint y: 127, endPoint x: 176, endPoint y: 126, distance: 21.7
click at [176, 126] on div "Market Value 24.00 $ [PERSON_NAME] Blue Book NADA" at bounding box center [209, 130] width 72 height 35
type input "2"
type input "2.00"
type input "24"
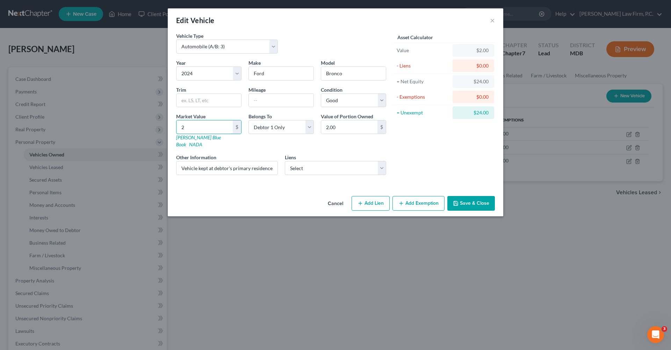
type input "24.00"
type input "243"
type input "243.00"
type input "2432"
type input "2,432.00"
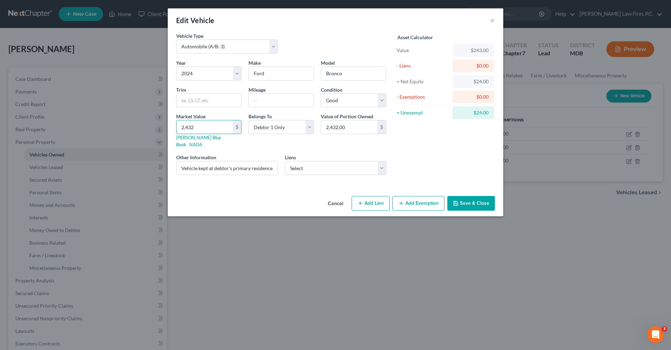
type input "2,4328"
type input "24,328.00"
drag, startPoint x: 181, startPoint y: 126, endPoint x: 206, endPoint y: 127, distance: 24.1
click at [206, 127] on input "24,328.00" at bounding box center [205, 126] width 56 height 13
type input "24,328.00"
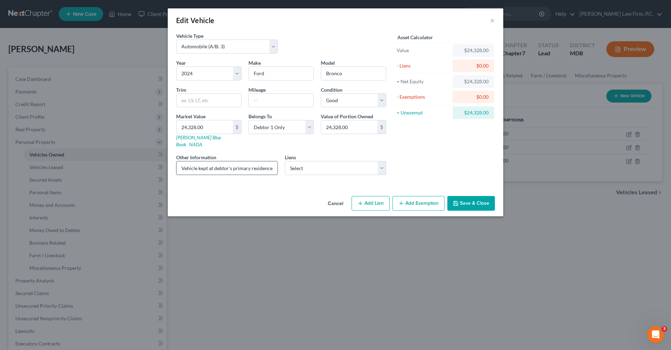
click at [246, 163] on input "Vehicle kept at debtor's primary residence, owned solely by the Debtor; trade i…" at bounding box center [227, 167] width 101 height 13
drag, startPoint x: 246, startPoint y: 163, endPoint x: 285, endPoint y: 161, distance: 39.2
click at [285, 161] on div "Year Select 2026 2025 2024 2023 2022 2021 2020 2019 2018 2017 2016 2015 2014 20…" at bounding box center [281, 119] width 217 height 121
click at [272, 161] on input "Vehicle kept at debtor's primary residence, owned solely by the Debtor; trade i…" at bounding box center [227, 167] width 101 height 13
paste input "24,328.00"
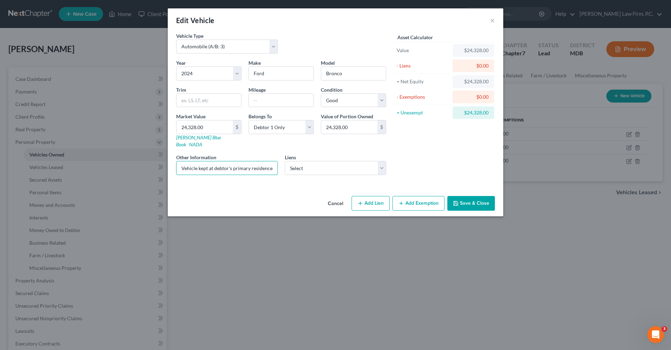
type input "Vehicle kept at debtor's primary residence, owned solely by the Debtor; trade i…"
click at [470, 199] on button "Save & Close" at bounding box center [472, 203] width 48 height 15
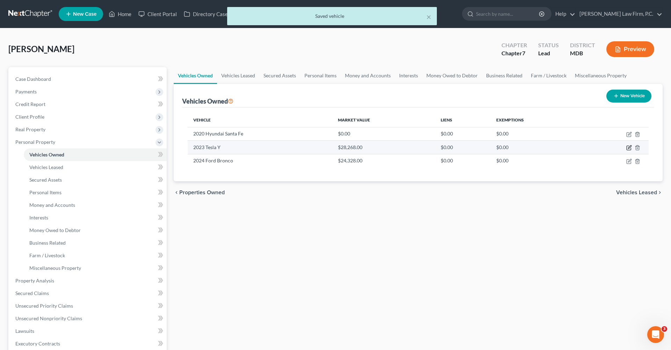
click at [630, 148] on icon "button" at bounding box center [630, 148] width 6 height 6
select select "0"
select select "3"
select select "2"
select select "0"
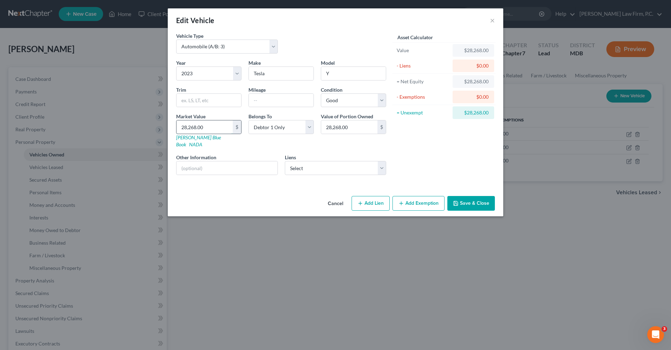
drag, startPoint x: 217, startPoint y: 126, endPoint x: 178, endPoint y: 121, distance: 39.8
click at [178, 121] on input "28,268.00" at bounding box center [205, 126] width 56 height 13
type input "3"
type input "3.00"
type input "30"
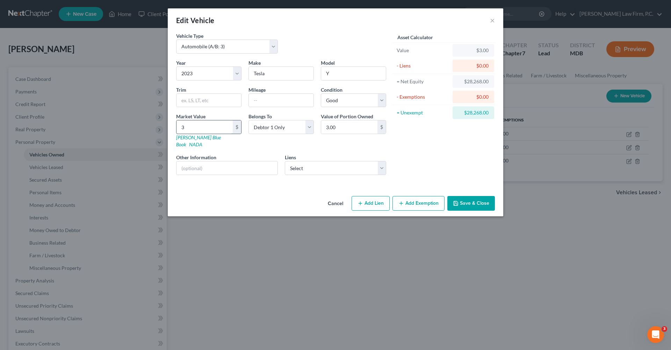
type input "30.00"
type input "305"
type input "305.00"
type input "3056"
type input "3,056.00"
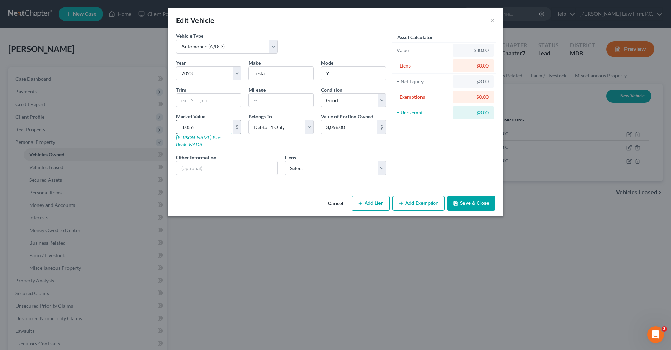
type input "3,0564"
type input "30,564.00"
type input "30,564"
click at [473, 196] on button "Save & Close" at bounding box center [472, 203] width 48 height 15
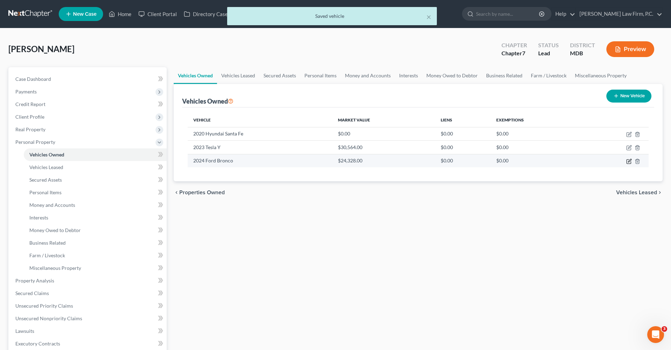
click at [629, 158] on icon "button" at bounding box center [630, 161] width 6 height 6
select select "0"
select select "2"
select select "0"
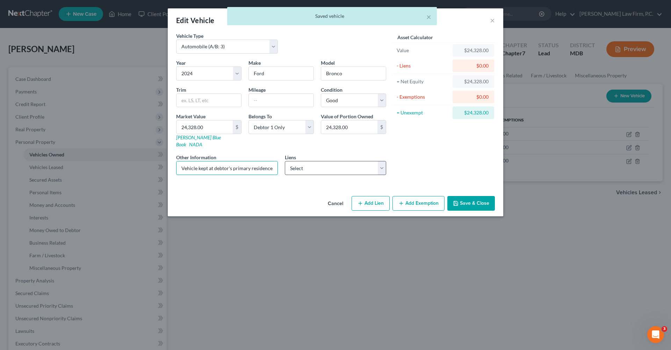
drag, startPoint x: 181, startPoint y: 160, endPoint x: 307, endPoint y: 162, distance: 125.5
click at [307, 162] on div "Year Select 2026 2025 2024 2023 2022 2021 2020 2019 2018 2017 2016 2015 2014 20…" at bounding box center [281, 119] width 217 height 121
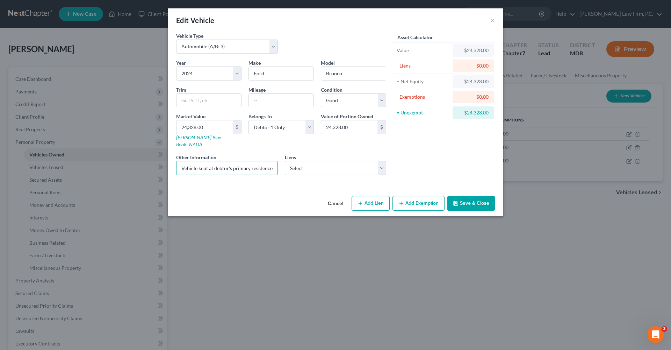
click at [332, 196] on button "Cancel" at bounding box center [335, 203] width 27 height 14
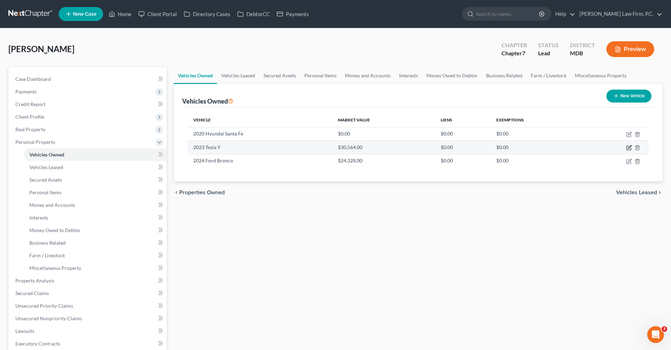
click at [628, 149] on icon "button" at bounding box center [629, 146] width 3 height 3
select select "0"
select select "3"
select select "2"
select select "0"
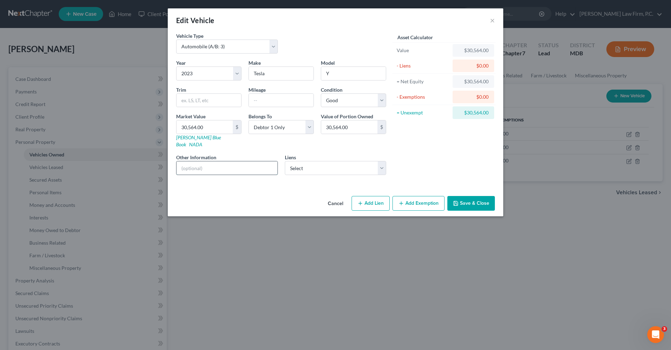
click at [206, 161] on input "text" at bounding box center [227, 167] width 101 height 13
paste input "Vehicle kept at debtor's primary residence, owned solely by the Debtor; trade i…"
click at [264, 162] on input "Vehicle kept at debtor's primary residence, owned solely by the Debtor; trade i…" at bounding box center [227, 167] width 101 height 13
type input "Vehicle kept at debtor's primary residence, owned solely by the Debtor; trade i…"
click at [479, 196] on button "Save & Close" at bounding box center [472, 203] width 48 height 15
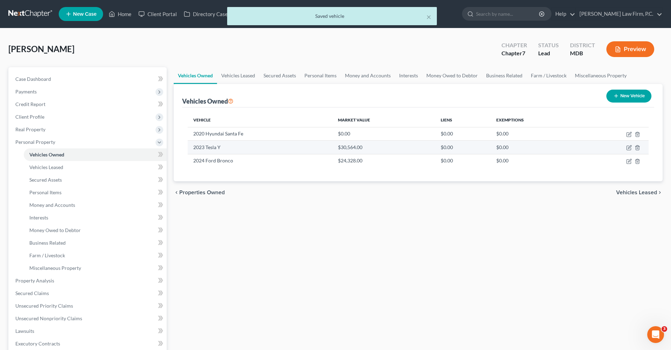
click at [227, 149] on td "2023 Tesla Y" at bounding box center [260, 147] width 145 height 13
click at [627, 149] on icon "button" at bounding box center [630, 148] width 6 height 6
select select "0"
select select "3"
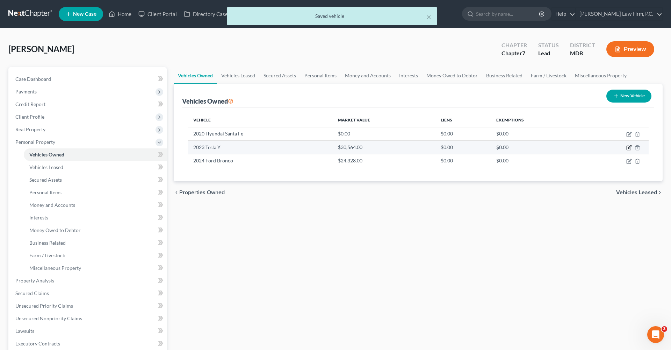
select select "2"
select select "0"
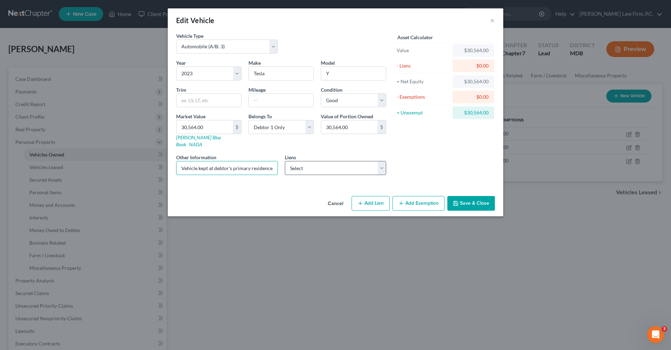
drag, startPoint x: 182, startPoint y: 161, endPoint x: 315, endPoint y: 162, distance: 132.9
click at [315, 162] on div "Year Select 2026 2025 2024 2023 2022 2021 2020 2019 2018 2017 2016 2015 2014 20…" at bounding box center [281, 119] width 217 height 121
click at [335, 197] on button "Cancel" at bounding box center [335, 203] width 27 height 14
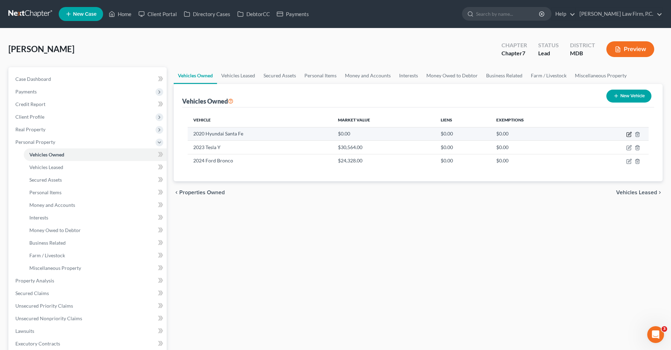
click at [628, 131] on icon "button" at bounding box center [630, 134] width 6 height 6
select select "0"
select select "6"
select select "2"
select select "3"
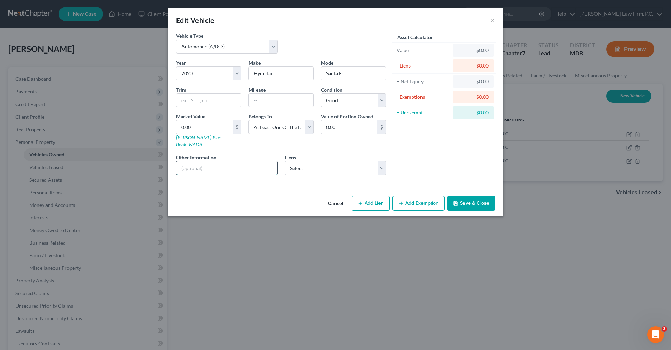
click at [226, 161] on input "text" at bounding box center [227, 167] width 101 height 13
paste input "Vehicle kept at debtor's primary residence, owned solely by the Debtor; trade i…"
type input "Vehicle kept at debtor's primary residence, owned solely by the Debtor; trade i…"
click at [468, 199] on button "Save & Close" at bounding box center [472, 203] width 48 height 15
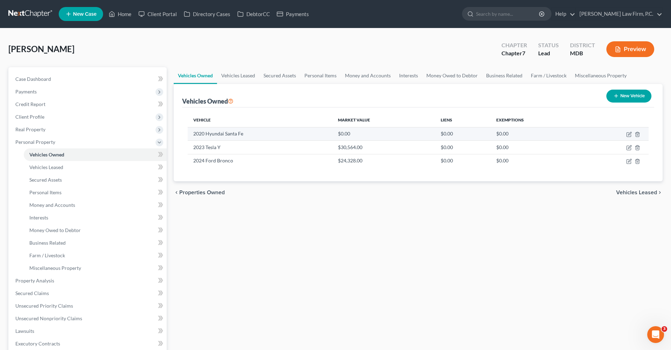
click at [228, 135] on td "2020 Hyundai Santa Fe" at bounding box center [260, 133] width 145 height 13
click at [629, 134] on icon "button" at bounding box center [630, 134] width 6 height 6
select select "0"
select select "6"
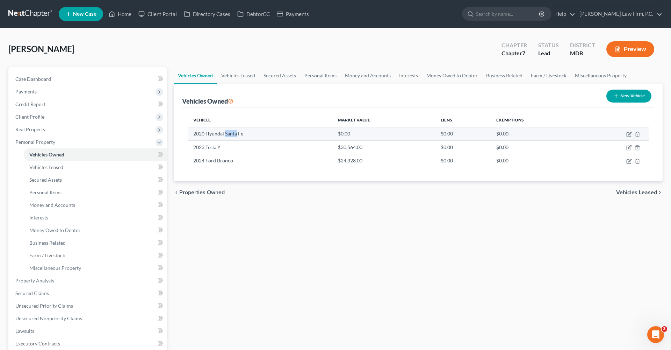
select select "2"
select select "3"
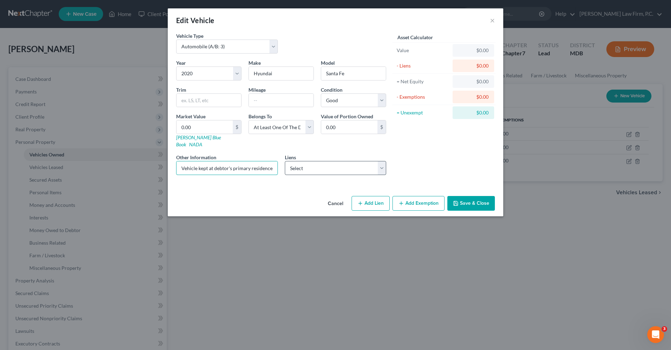
drag, startPoint x: 265, startPoint y: 162, endPoint x: 306, endPoint y: 161, distance: 41.6
click at [306, 161] on div "Year Select 2026 2025 2024 2023 2022 2021 2020 2019 2018 2017 2016 2015 2014 20…" at bounding box center [281, 119] width 217 height 121
click at [252, 161] on input "Vehicle kept at debtor's primary residence, owned solely by the Debtor; trade i…" at bounding box center [227, 167] width 101 height 13
drag, startPoint x: 250, startPoint y: 160, endPoint x: 265, endPoint y: 162, distance: 14.8
click at [265, 162] on input "Vehicle kept at debtor's primary residence, owned solely by the Debtor; trade i…" at bounding box center [227, 167] width 101 height 13
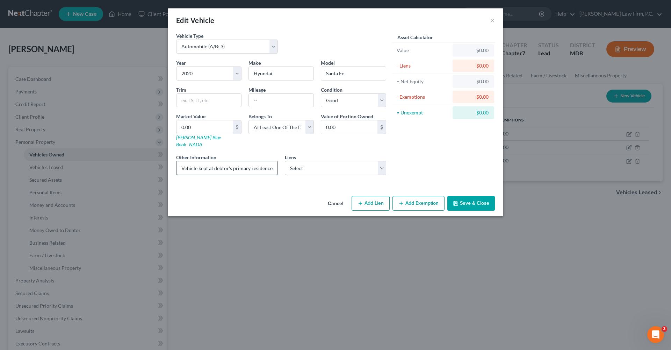
drag, startPoint x: 254, startPoint y: 161, endPoint x: 275, endPoint y: 162, distance: 21.0
click at [275, 162] on input "Vehicle kept at debtor's primary residence, owned solely by the Debtor; trade i…" at bounding box center [227, 167] width 101 height 13
type input "Vehicle kept at debtor's primary residence, owned solely by the Debtor; trade i…"
drag, startPoint x: 200, startPoint y: 127, endPoint x: 170, endPoint y: 126, distance: 30.4
click at [170, 126] on div "Vehicle Type Select Automobile (A/B: 3) Truck (A/B: 3) Trailer (A/B: 4) Watercr…" at bounding box center [336, 112] width 336 height 161
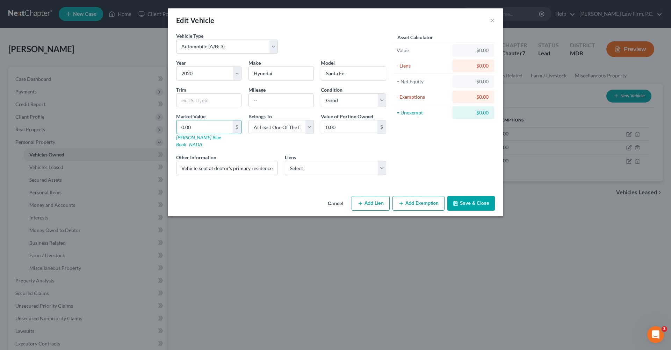
paste input "11,922"
type input "11,922.00"
click at [469, 196] on button "Save & Close" at bounding box center [472, 203] width 48 height 15
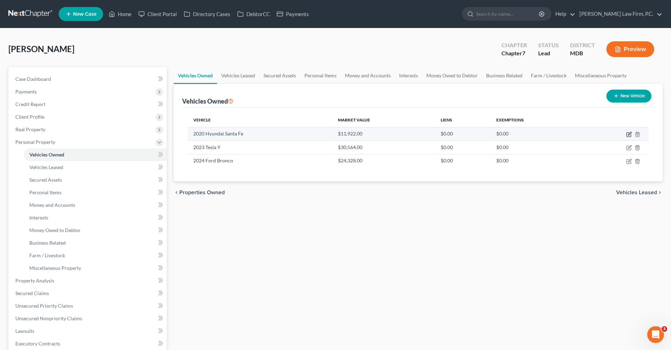
click at [629, 134] on icon "button" at bounding box center [630, 134] width 6 height 6
select select "0"
select select "6"
select select "2"
select select "3"
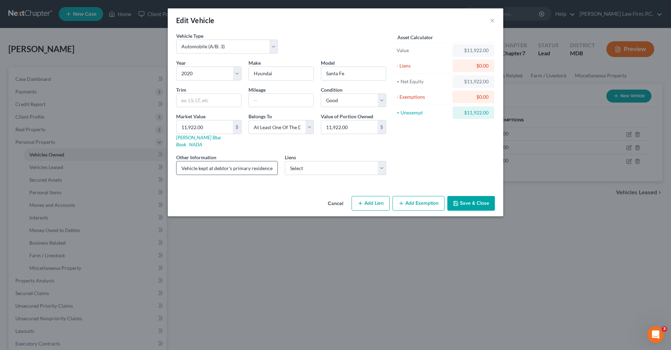
click at [246, 161] on input "Vehicle kept at debtor's primary residence, owned solely by the Debtor; trade i…" at bounding box center [227, 167] width 101 height 13
drag, startPoint x: 246, startPoint y: 163, endPoint x: 323, endPoint y: 163, distance: 77.3
click at [323, 163] on div "Year Select 2026 2025 2024 2023 2022 2021 2020 2019 2018 2017 2016 2015 2014 20…" at bounding box center [281, 119] width 217 height 121
click at [334, 197] on button "Cancel" at bounding box center [335, 203] width 27 height 14
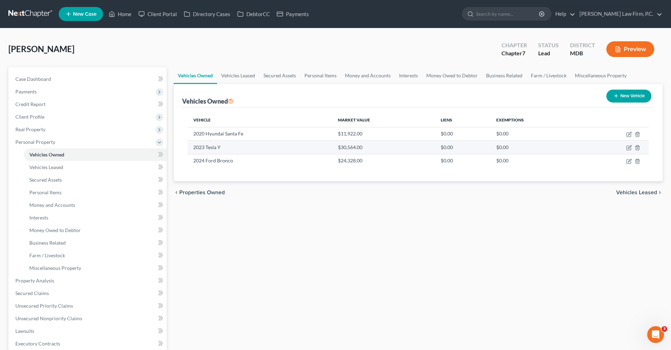
click at [630, 151] on td at bounding box center [616, 147] width 66 height 13
click at [630, 149] on icon "button" at bounding box center [630, 148] width 6 height 6
select select "0"
select select "3"
select select "2"
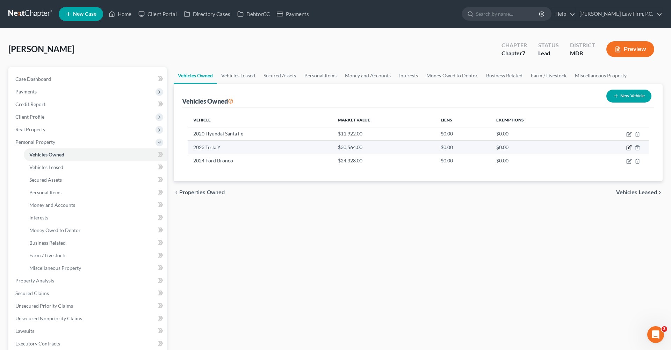
select select "0"
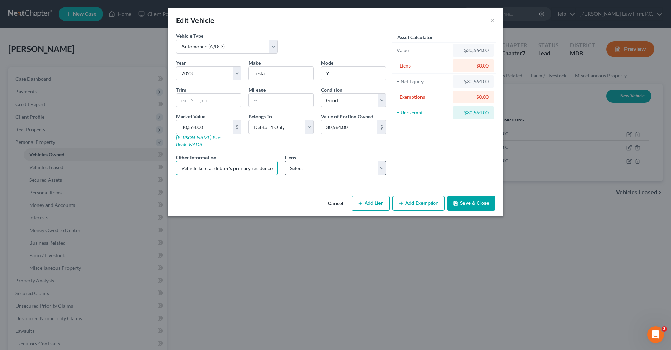
drag, startPoint x: 249, startPoint y: 163, endPoint x: 356, endPoint y: 162, distance: 106.6
click at [356, 163] on div "Year Select 2026 2025 2024 2023 2022 2021 2020 2019 2018 2017 2016 2015 2014 20…" at bounding box center [281, 119] width 217 height 121
click at [333, 198] on button "Cancel" at bounding box center [335, 203] width 27 height 14
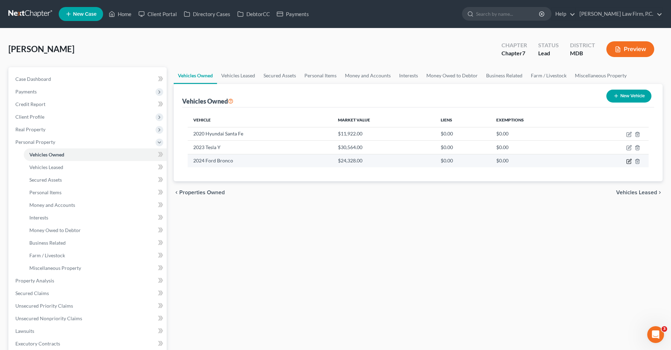
click at [629, 160] on icon "button" at bounding box center [629, 160] width 3 height 3
select select "0"
select select "2"
select select "0"
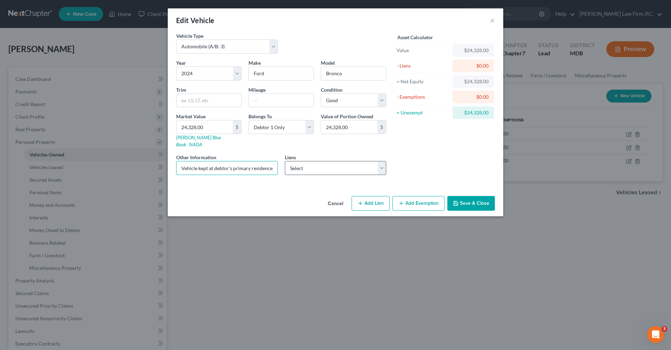
drag, startPoint x: 230, startPoint y: 166, endPoint x: 309, endPoint y: 165, distance: 79.4
click at [310, 165] on div "Year Select 2026 2025 2024 2023 2022 2021 2020 2019 2018 2017 2016 2015 2014 20…" at bounding box center [281, 119] width 217 height 121
click at [336, 199] on button "Cancel" at bounding box center [335, 203] width 27 height 14
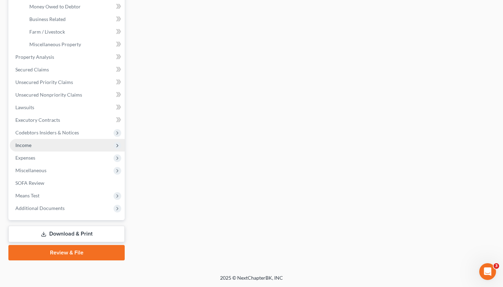
click at [43, 148] on span "Income" at bounding box center [67, 145] width 115 height 13
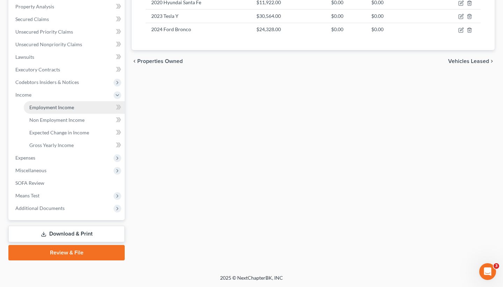
click at [62, 109] on span "Employment Income" at bounding box center [51, 107] width 45 height 6
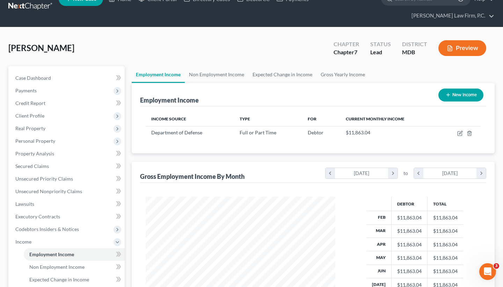
scroll to position [2, 0]
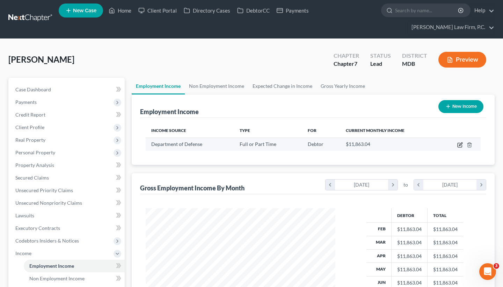
click at [459, 145] on icon "button" at bounding box center [461, 145] width 6 height 6
select select "0"
select select "21"
select select "2"
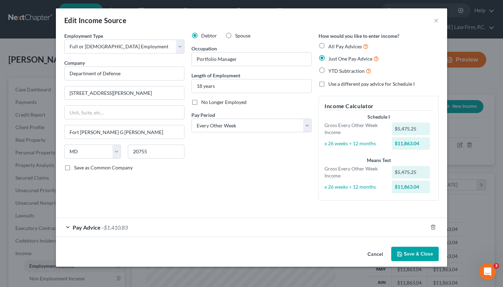
click at [72, 226] on div "Pay Advice -$1,410.83" at bounding box center [242, 227] width 372 height 19
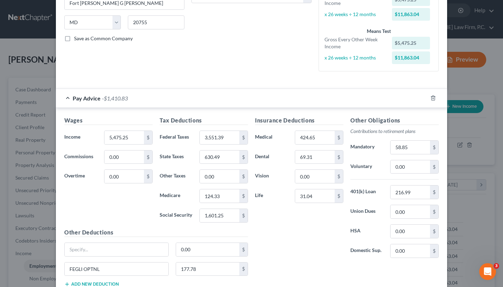
scroll to position [140, 0]
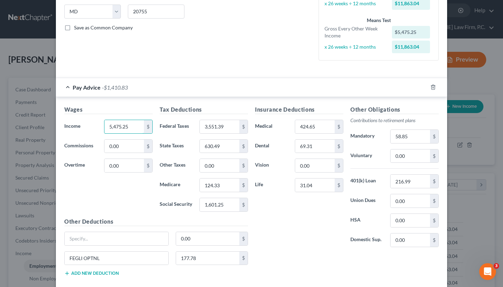
drag, startPoint x: 133, startPoint y: 126, endPoint x: 82, endPoint y: 124, distance: 51.1
click at [82, 124] on div "Income * 5,475.25 $" at bounding box center [108, 127] width 95 height 14
type input "9,195"
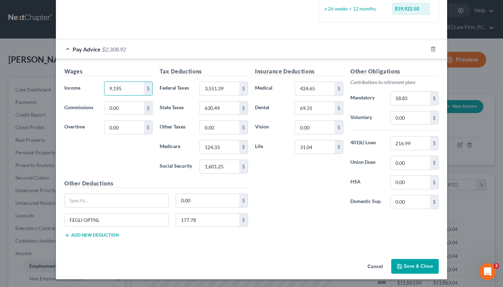
scroll to position [178, 0]
click at [414, 265] on button "Save & Close" at bounding box center [416, 266] width 48 height 15
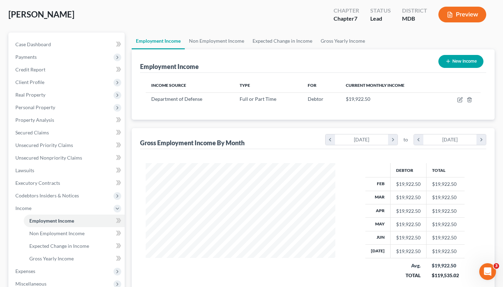
scroll to position [44, 0]
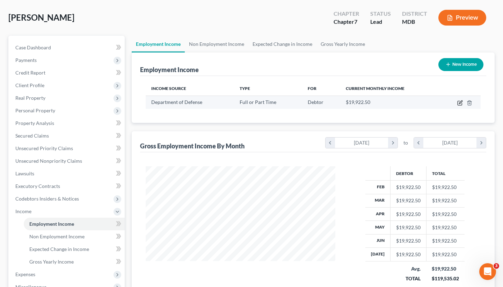
click at [460, 102] on icon "button" at bounding box center [460, 101] width 3 height 3
select select "0"
select select "21"
select select "2"
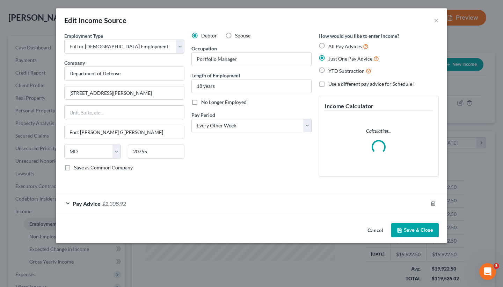
click at [111, 205] on span "$2,308.92" at bounding box center [114, 203] width 24 height 7
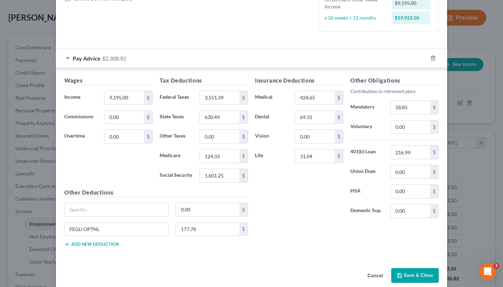
scroll to position [172, 0]
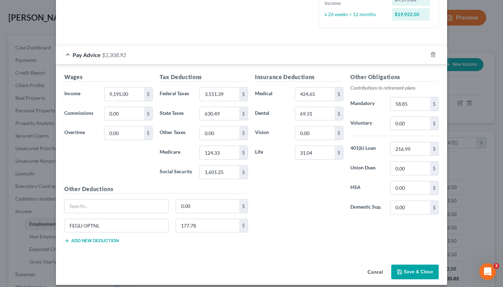
click at [380, 271] on button "Cancel" at bounding box center [375, 272] width 27 height 14
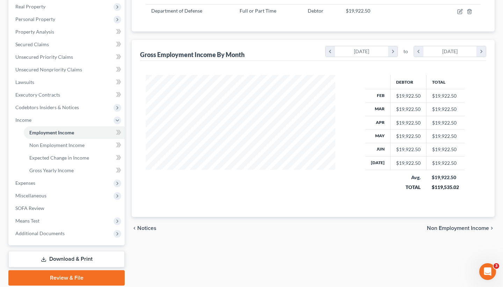
scroll to position [136, 0]
